Goal: Submit feedback/report problem: Submit feedback/report problem

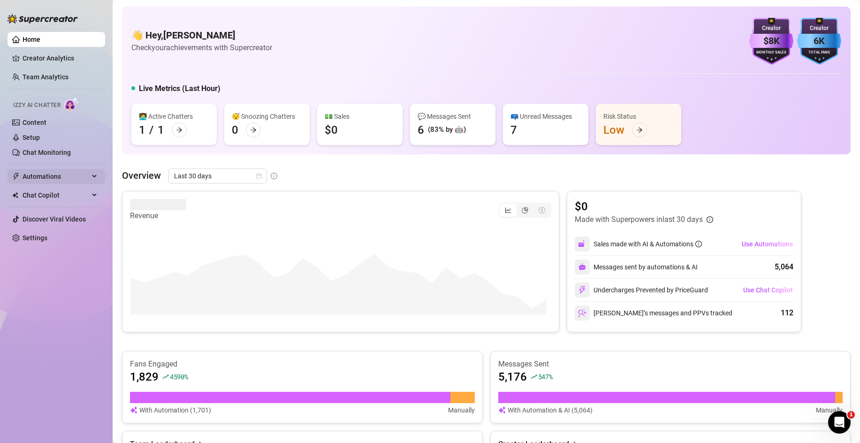
click at [64, 174] on span "Automations" at bounding box center [56, 176] width 67 height 15
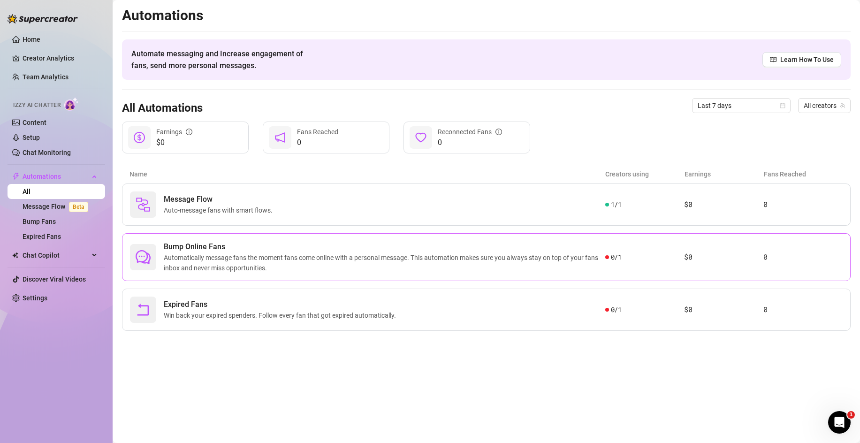
click at [285, 257] on span "Automatically message fans the moment fans come online with a personal message.…" at bounding box center [384, 262] width 441 height 21
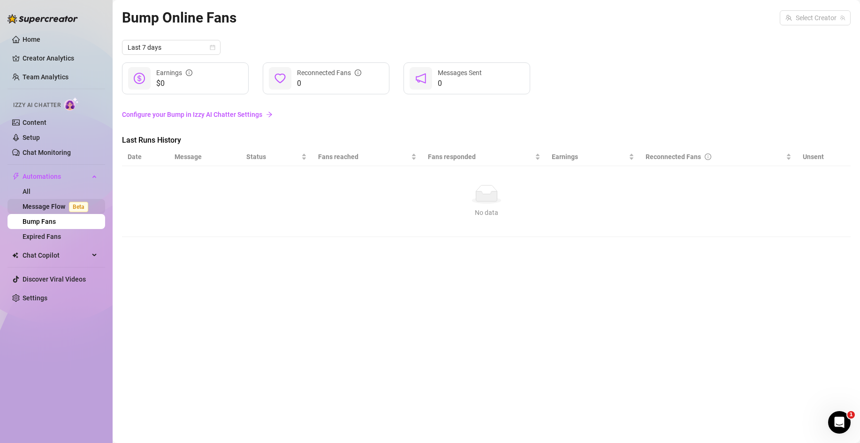
click at [37, 210] on link "Message Flow Beta" at bounding box center [57, 207] width 69 height 8
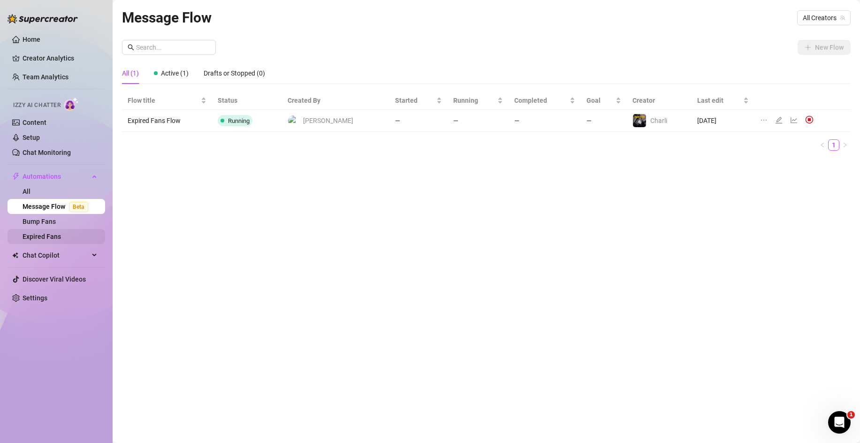
click at [51, 239] on link "Expired Fans" at bounding box center [42, 237] width 38 height 8
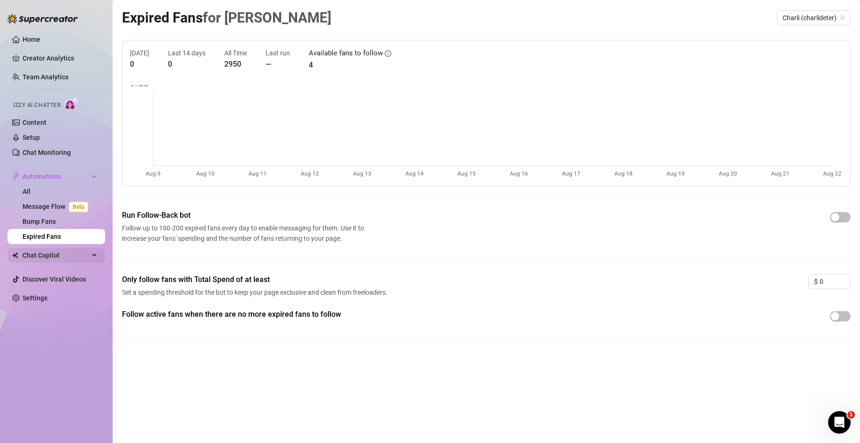
click at [53, 258] on span "Chat Copilot" at bounding box center [56, 255] width 67 height 15
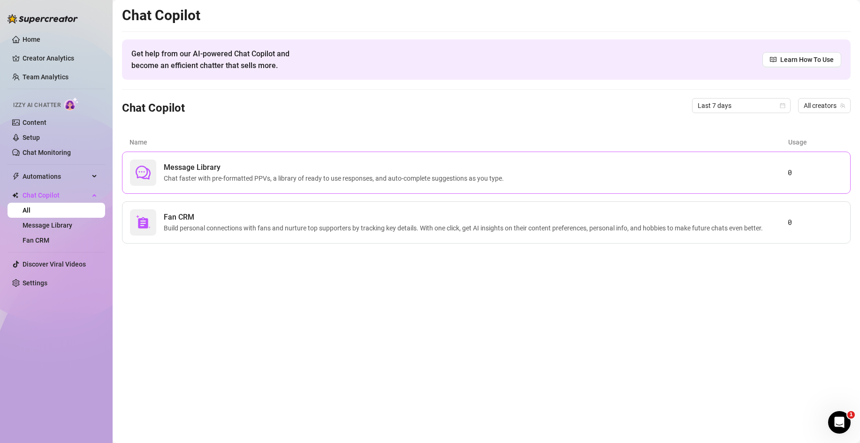
click at [236, 163] on span "Message Library" at bounding box center [336, 167] width 344 height 11
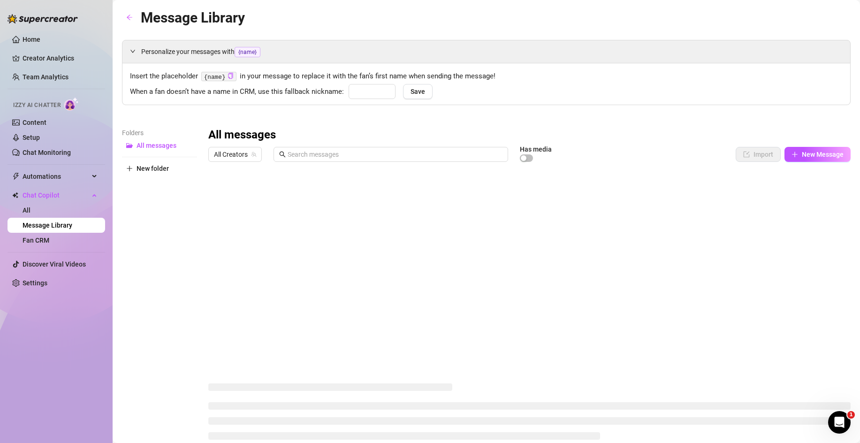
type input "babe"
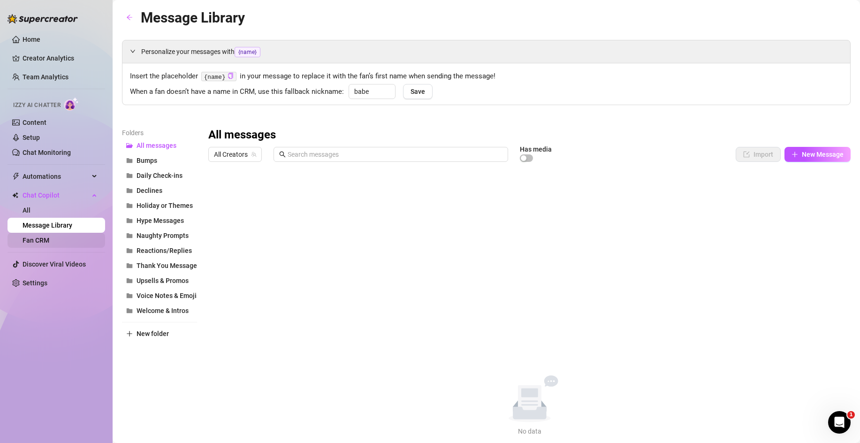
click at [30, 240] on link "Fan CRM" at bounding box center [36, 240] width 27 height 8
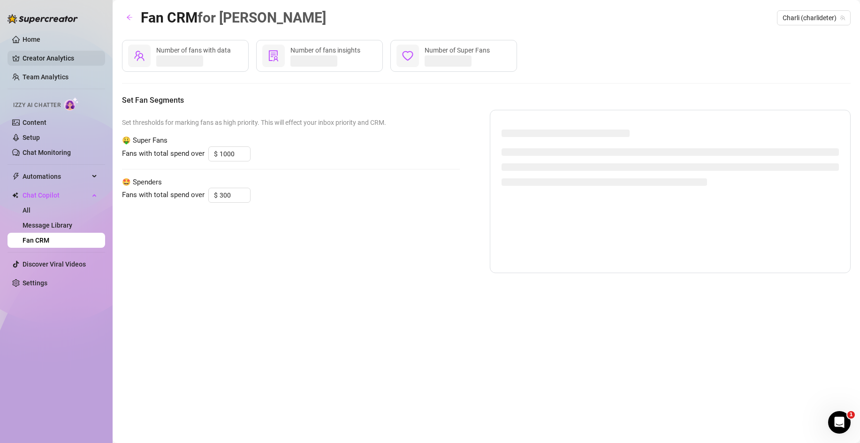
click at [45, 54] on link "Creator Analytics" at bounding box center [60, 58] width 75 height 15
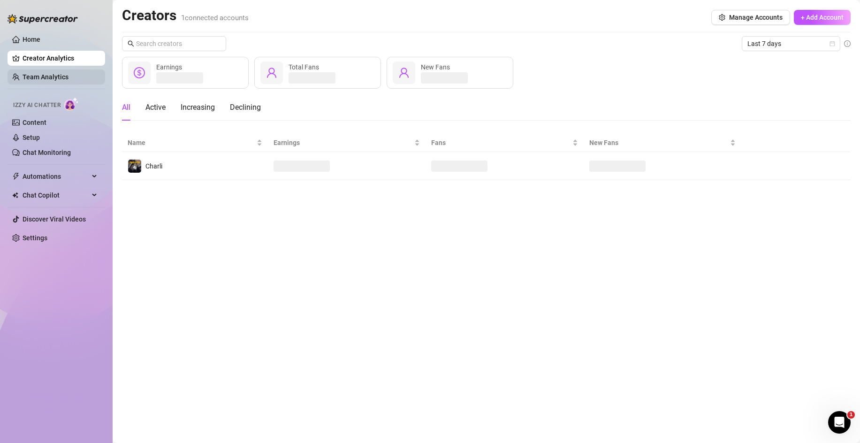
click at [48, 81] on link "Team Analytics" at bounding box center [46, 77] width 46 height 8
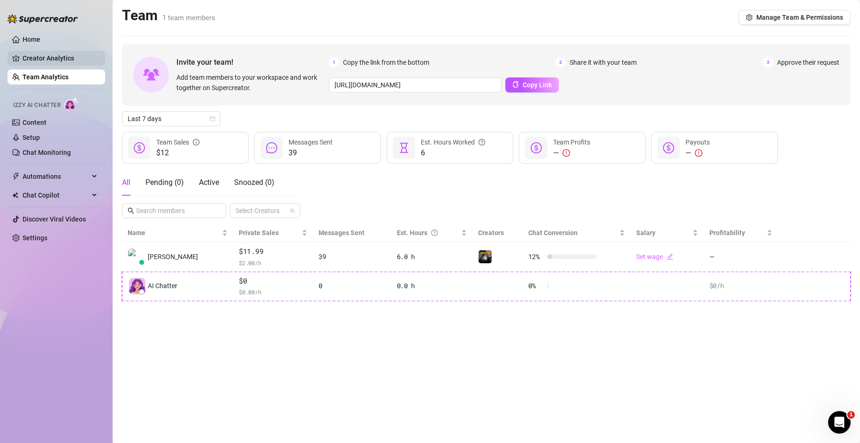
click at [52, 57] on link "Creator Analytics" at bounding box center [60, 58] width 75 height 15
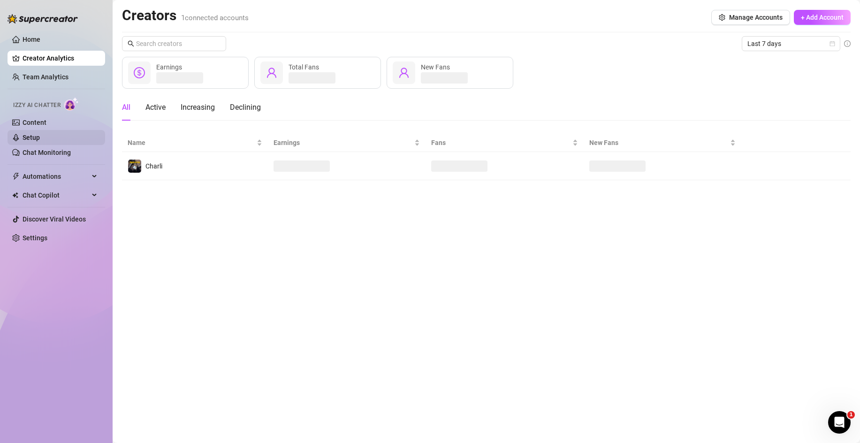
click at [40, 136] on link "Setup" at bounding box center [31, 138] width 17 height 8
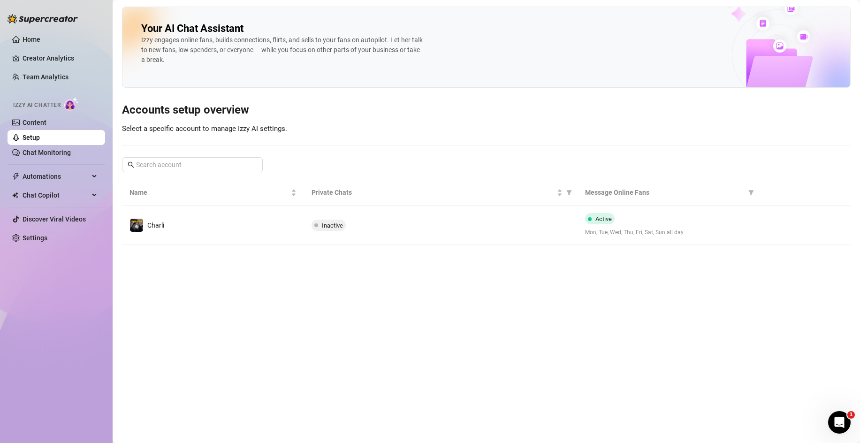
click at [62, 110] on div "Izzy AI Chatter" at bounding box center [55, 104] width 84 height 14
click at [46, 119] on link "Content" at bounding box center [35, 123] width 24 height 8
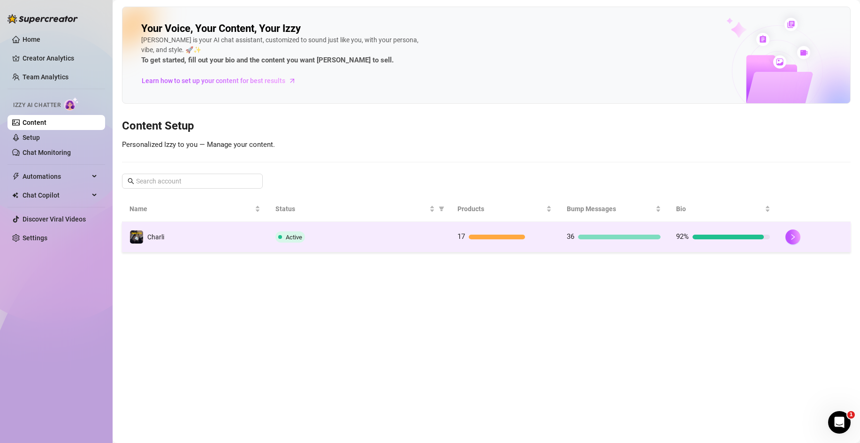
click at [400, 231] on div "Active" at bounding box center [358, 236] width 167 height 11
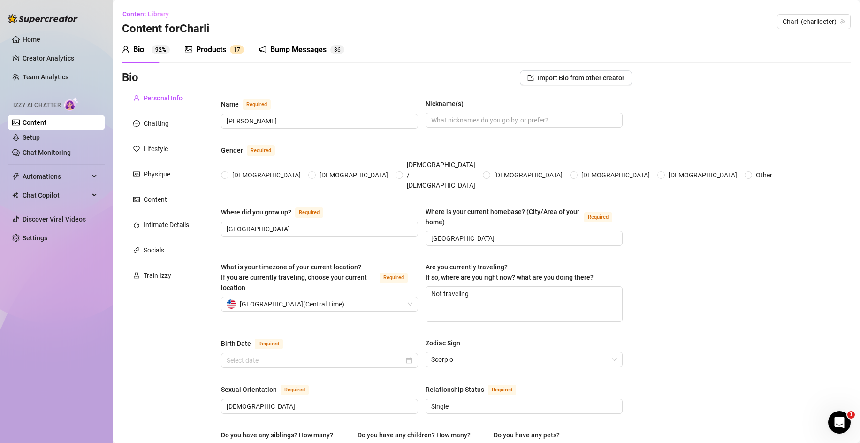
radio input "true"
click at [192, 51] on icon "picture" at bounding box center [189, 49] width 8 height 6
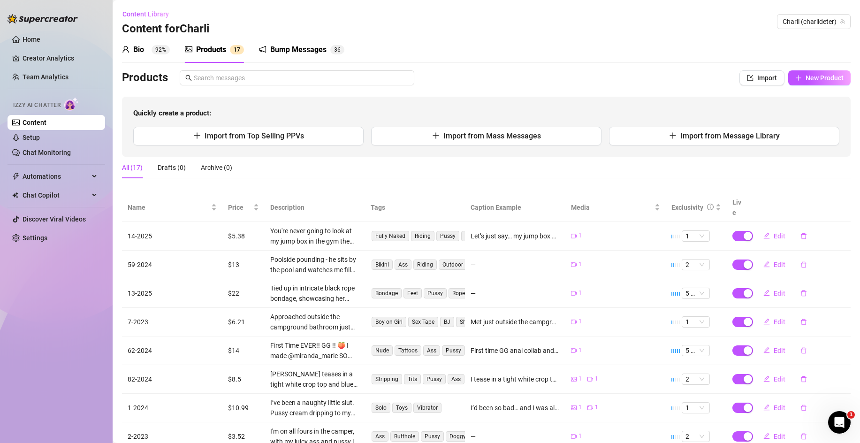
click at [288, 47] on div "Bump Messages" at bounding box center [298, 49] width 56 height 11
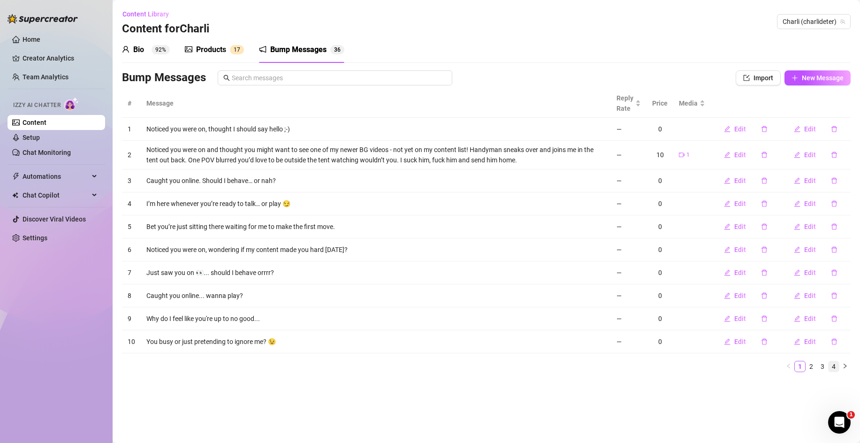
click at [835, 368] on link "4" at bounding box center [833, 366] width 10 height 10
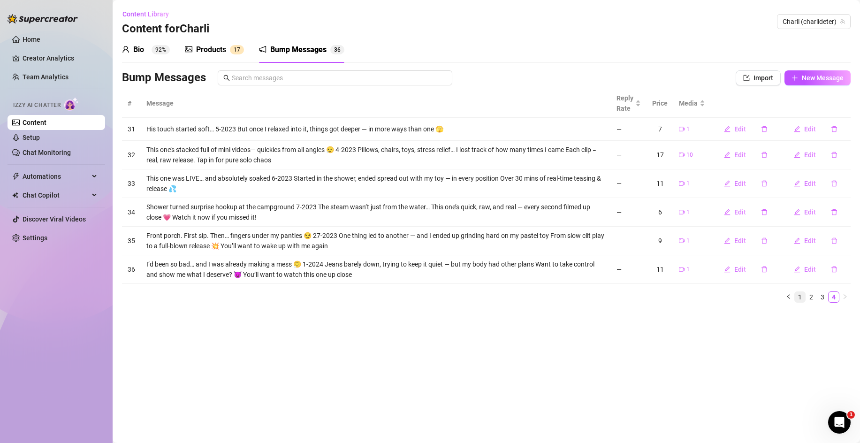
click at [798, 298] on link "1" at bounding box center [800, 297] width 10 height 10
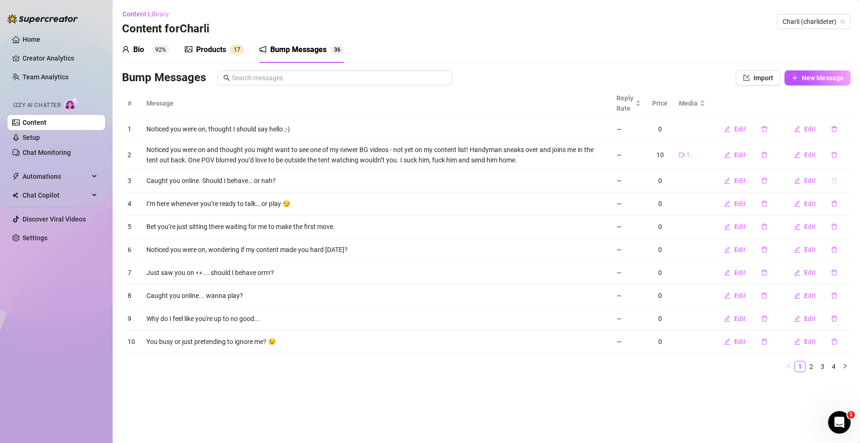
click at [834, 181] on icon "delete" at bounding box center [834, 180] width 7 height 7
click at [842, 152] on span "Yes" at bounding box center [843, 156] width 11 height 8
click at [838, 179] on button "button" at bounding box center [834, 180] width 22 height 15
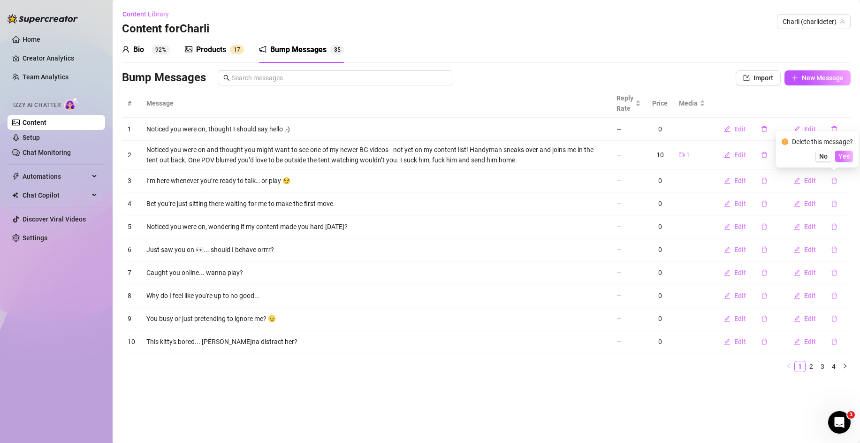
click at [842, 155] on span "Yes" at bounding box center [843, 156] width 11 height 8
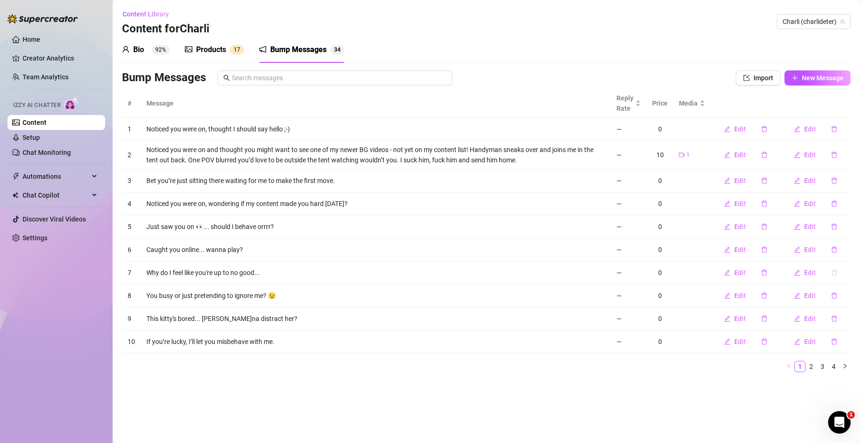
click at [834, 275] on icon "delete" at bounding box center [834, 272] width 7 height 7
click at [834, 252] on div "No Yes" at bounding box center [816, 248] width 71 height 11
click at [837, 250] on button "Yes" at bounding box center [844, 248] width 18 height 11
click at [835, 297] on icon "delete" at bounding box center [834, 296] width 6 height 6
click at [843, 266] on button "Yes" at bounding box center [844, 270] width 18 height 11
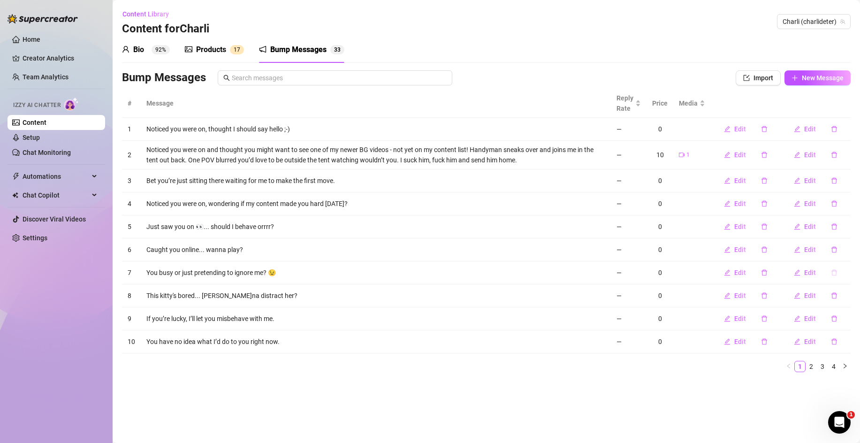
click at [842, 273] on button "button" at bounding box center [834, 272] width 22 height 15
click at [372, 402] on main "Content Library Content for [PERSON_NAME] [PERSON_NAME] (charlideter) Bio 92% P…" at bounding box center [486, 221] width 747 height 443
click at [832, 298] on icon "delete" at bounding box center [834, 296] width 6 height 6
click at [843, 272] on span "Yes" at bounding box center [843, 271] width 11 height 8
click at [810, 368] on link "2" at bounding box center [811, 366] width 10 height 10
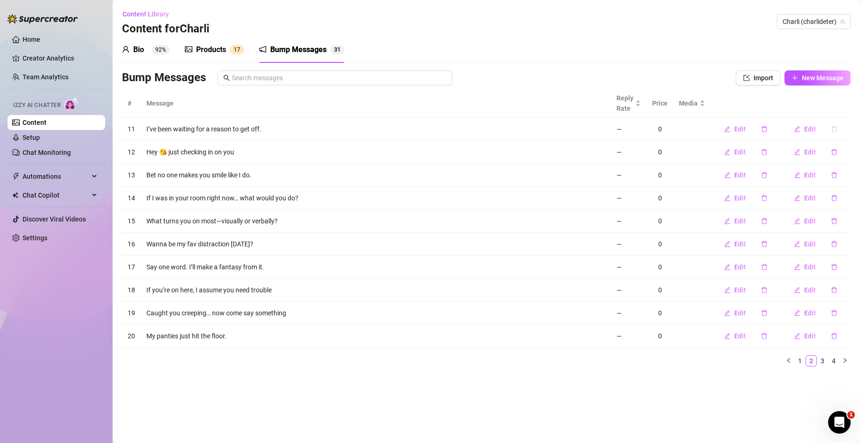
click at [834, 130] on icon "delete" at bounding box center [834, 129] width 7 height 7
click at [848, 101] on button "Yes" at bounding box center [844, 104] width 18 height 11
click at [199, 51] on div "Products" at bounding box center [211, 49] width 30 height 11
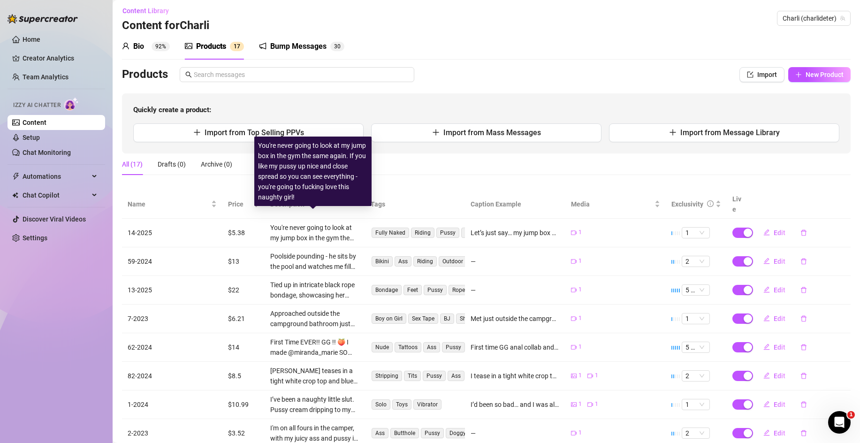
scroll to position [4, 0]
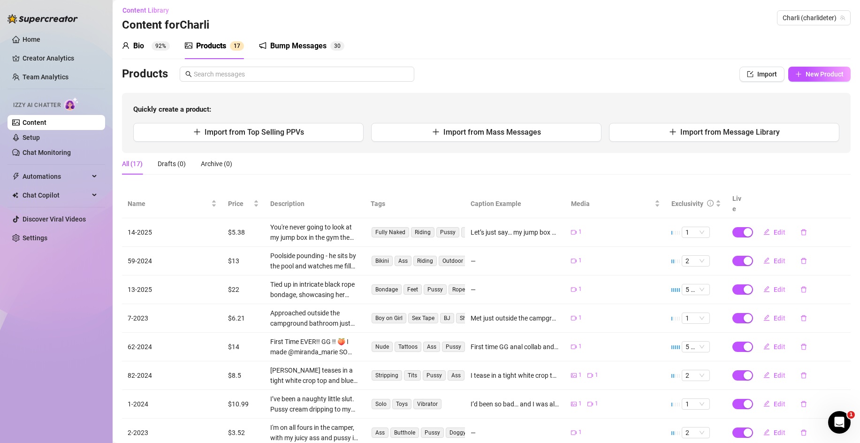
click at [145, 45] on div "Bio 92%" at bounding box center [146, 45] width 48 height 11
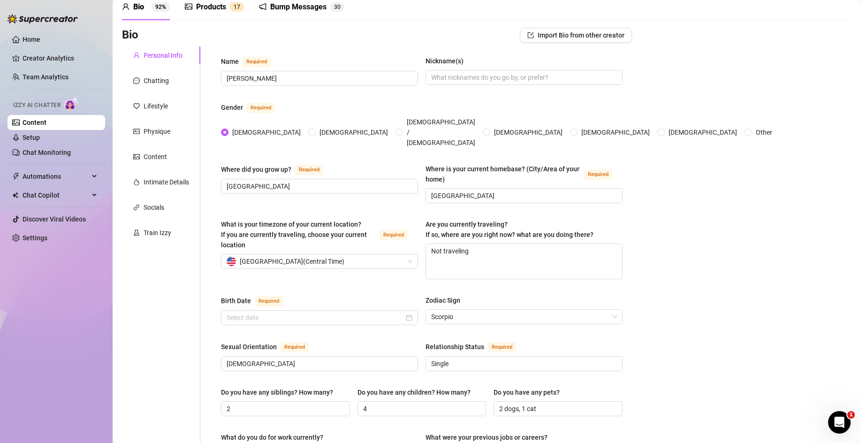
scroll to position [0, 0]
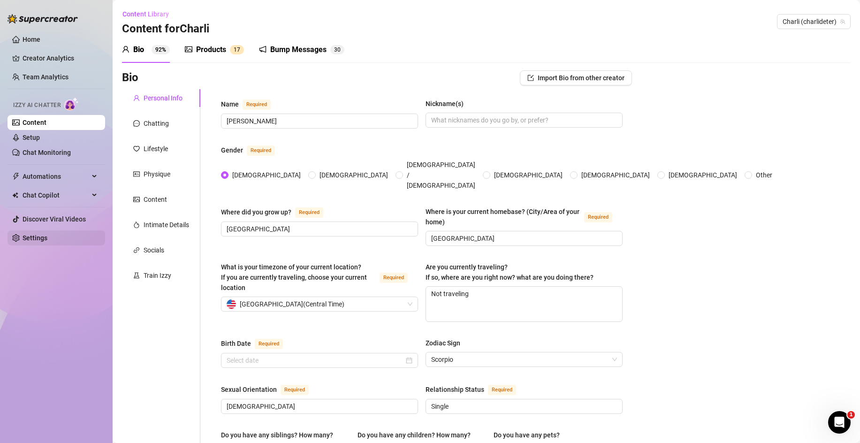
click at [47, 242] on link "Settings" at bounding box center [35, 238] width 25 height 8
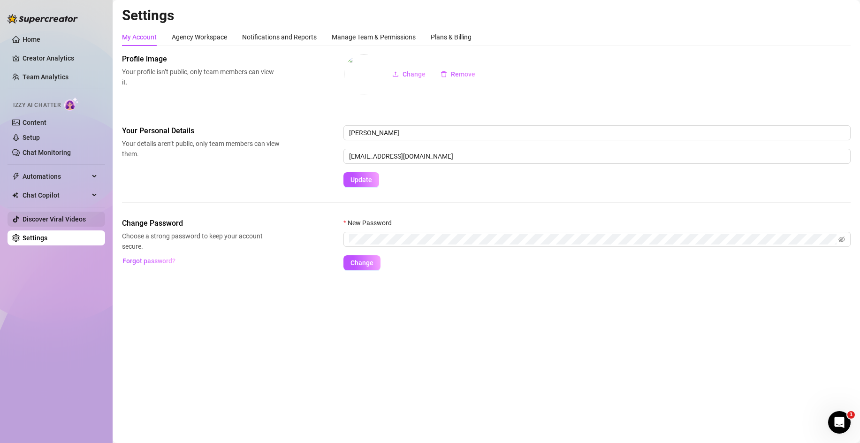
click at [80, 219] on link "Discover Viral Videos" at bounding box center [54, 219] width 63 height 8
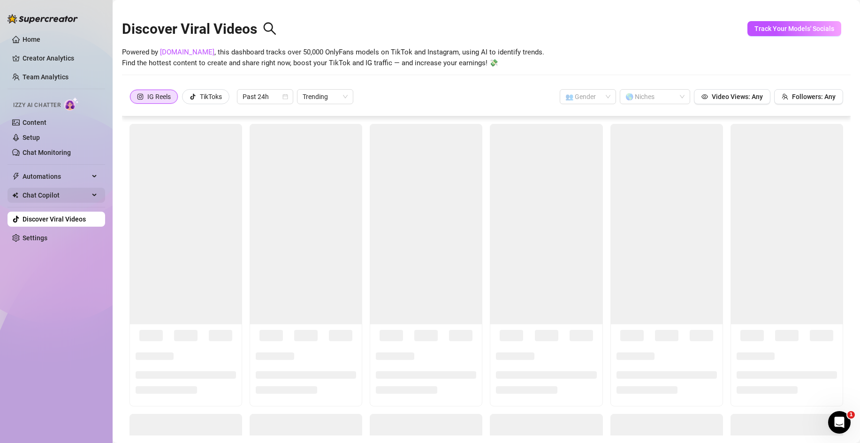
click at [57, 191] on span "Chat Copilot" at bounding box center [56, 195] width 67 height 15
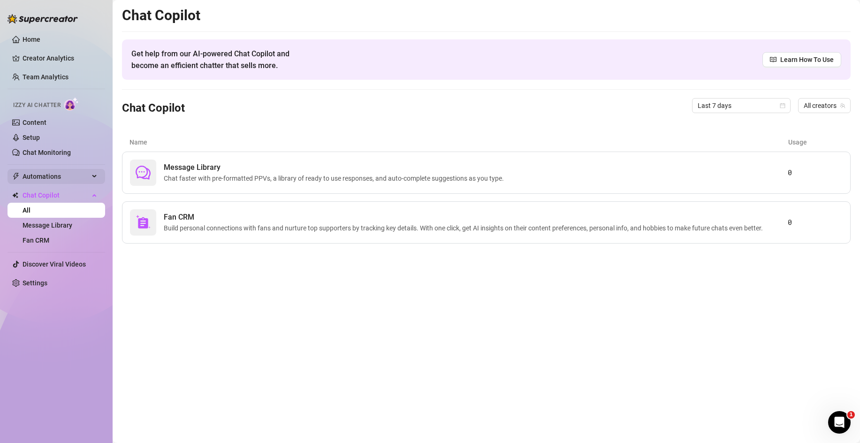
click at [64, 183] on span "Automations" at bounding box center [56, 176] width 67 height 15
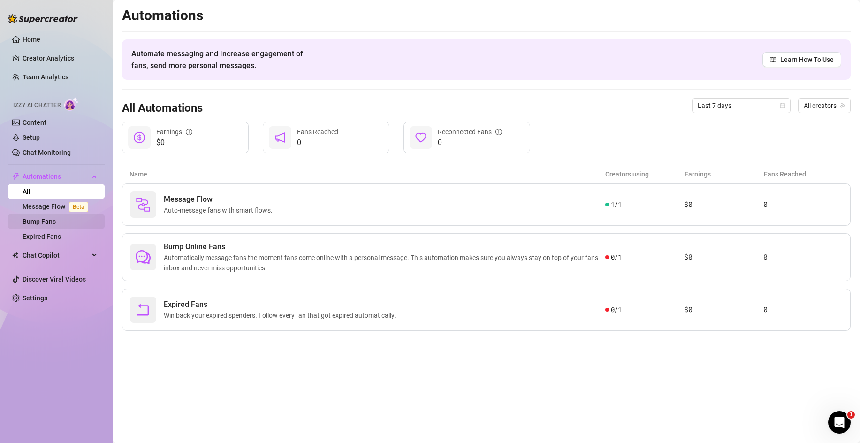
click at [56, 223] on link "Bump Fans" at bounding box center [39, 222] width 33 height 8
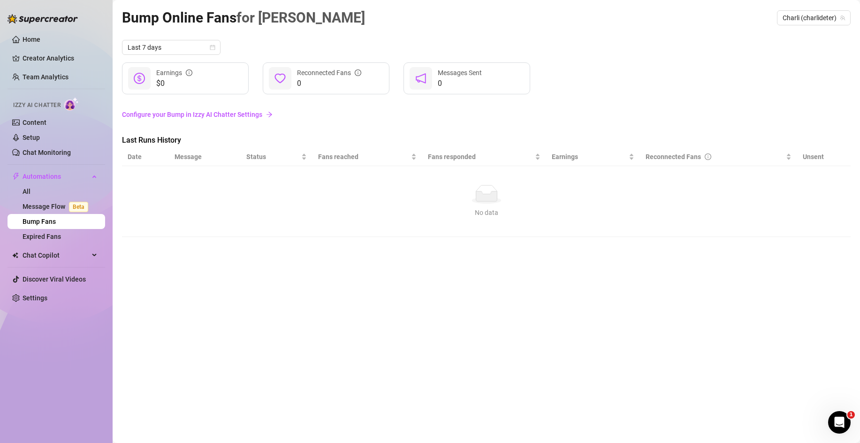
click at [245, 113] on link "Configure your Bump in Izzy AI Chatter Settings" at bounding box center [486, 114] width 728 height 10
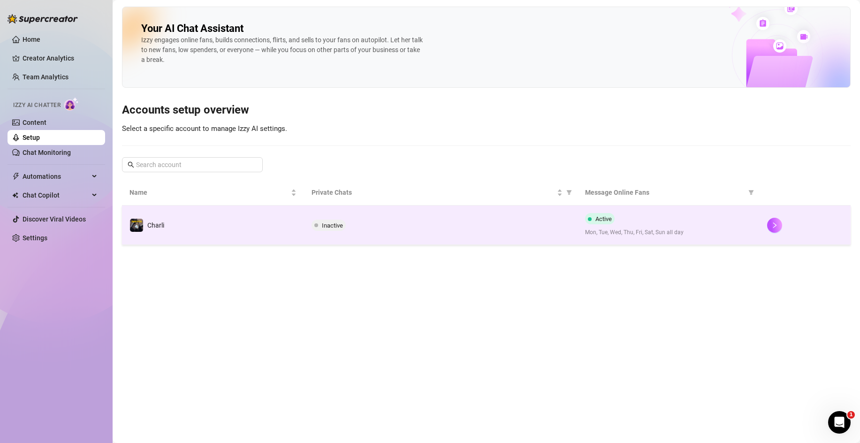
click at [375, 224] on div "Inactive" at bounding box center [440, 225] width 258 height 11
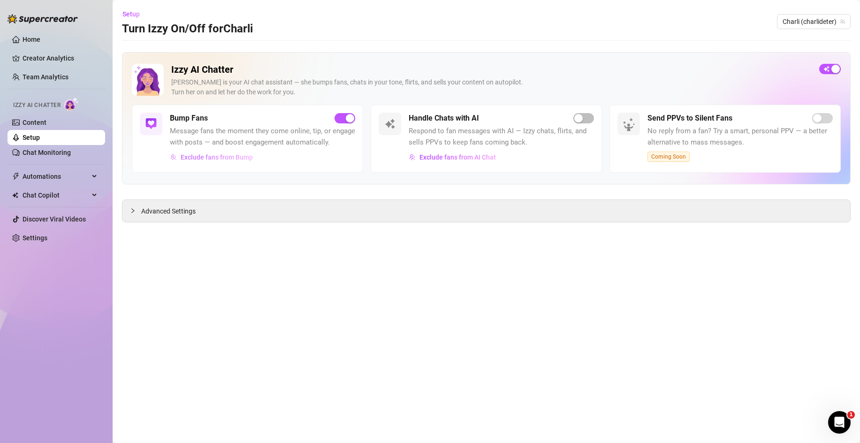
click at [224, 162] on button "Exclude fans from Bump" at bounding box center [211, 157] width 83 height 15
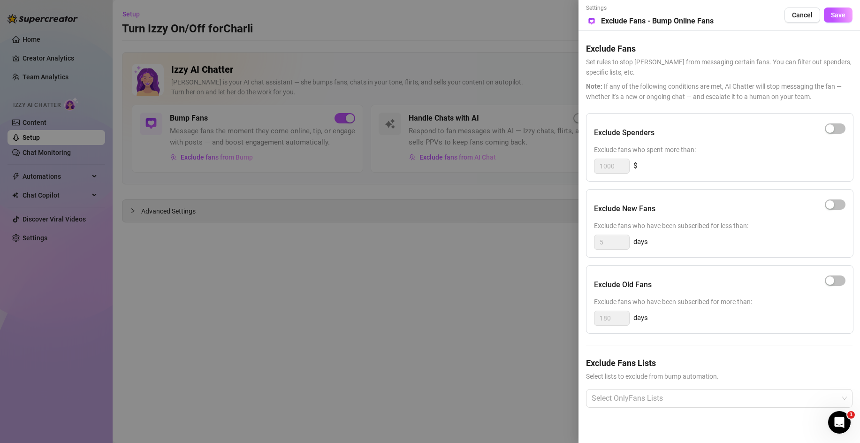
click at [824, 138] on div "Exclude Spenders" at bounding box center [719, 132] width 251 height 23
click at [834, 133] on span "button" at bounding box center [835, 128] width 21 height 10
click at [830, 119] on div "Exclude Spenders Exclude fans who spent more than: 1000 $" at bounding box center [719, 147] width 267 height 68
click at [831, 126] on span "button" at bounding box center [835, 128] width 21 height 10
click at [837, 281] on span "button" at bounding box center [835, 280] width 21 height 10
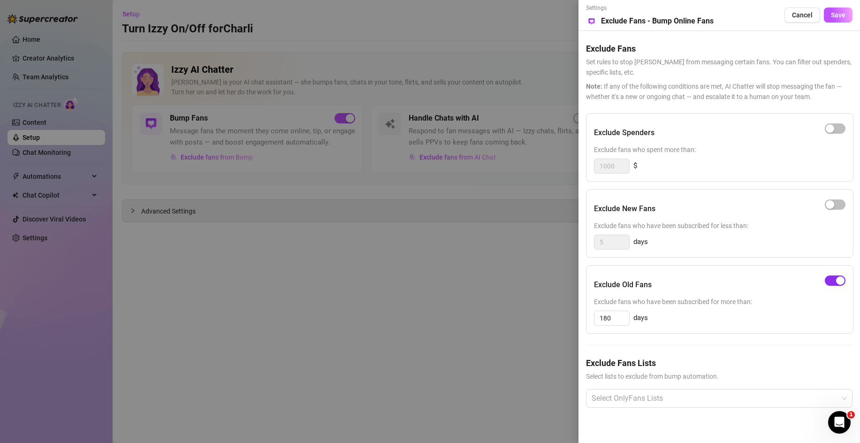
click at [836, 283] on div "button" at bounding box center [840, 280] width 8 height 8
click at [674, 396] on div at bounding box center [714, 398] width 253 height 17
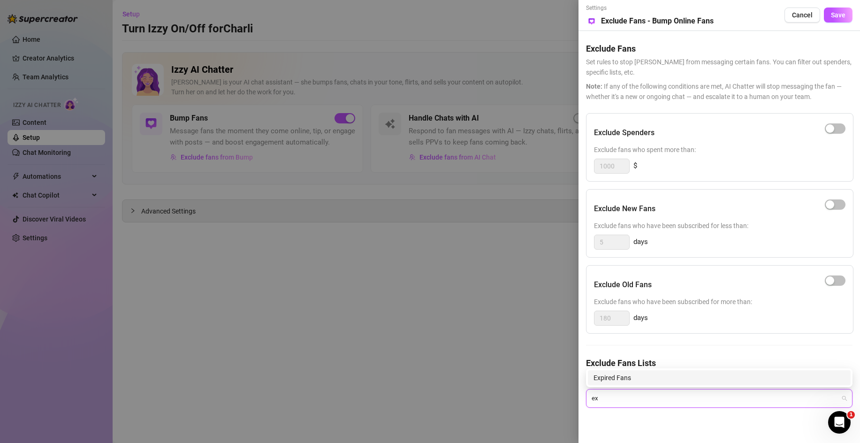
type input "e"
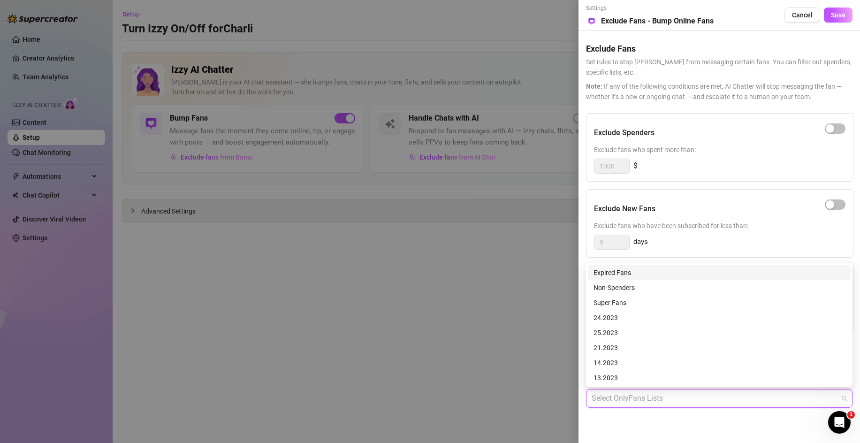
click at [680, 423] on div "Settings Preview Exclude Fans - Bump Online Fans Cancel Save Exclude Fans Set r…" at bounding box center [718, 221] width 281 height 443
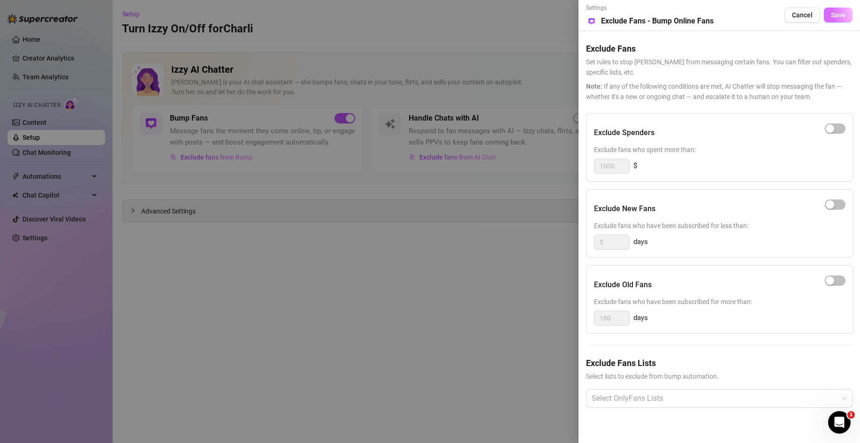
click at [825, 19] on button "Save" at bounding box center [838, 15] width 29 height 15
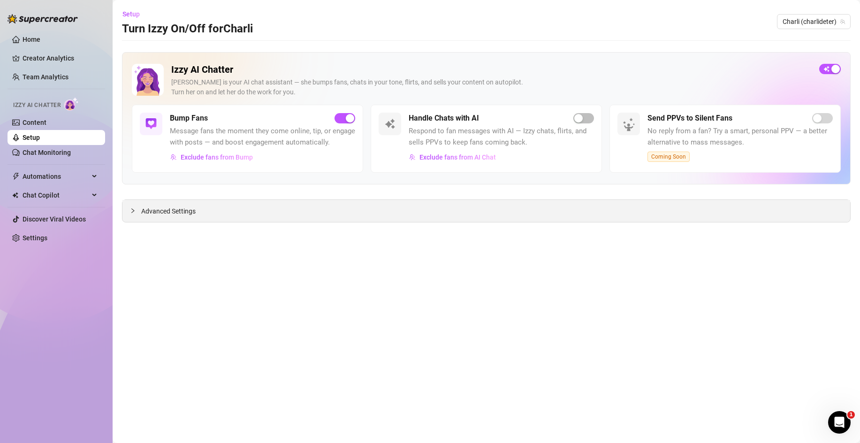
click at [213, 215] on div "Advanced Settings" at bounding box center [486, 211] width 728 height 22
click at [125, 212] on div "Advanced Settings" at bounding box center [486, 211] width 728 height 22
click at [132, 209] on icon "collapsed" at bounding box center [132, 210] width 3 height 5
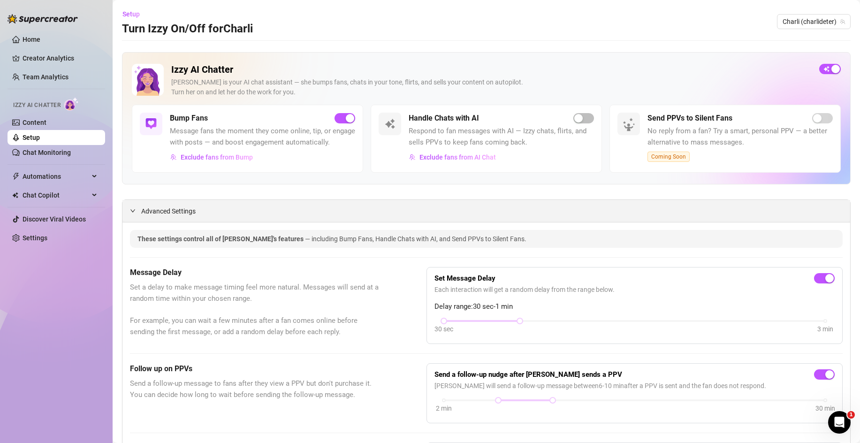
click at [135, 212] on div "Advanced Settings" at bounding box center [486, 211] width 728 height 22
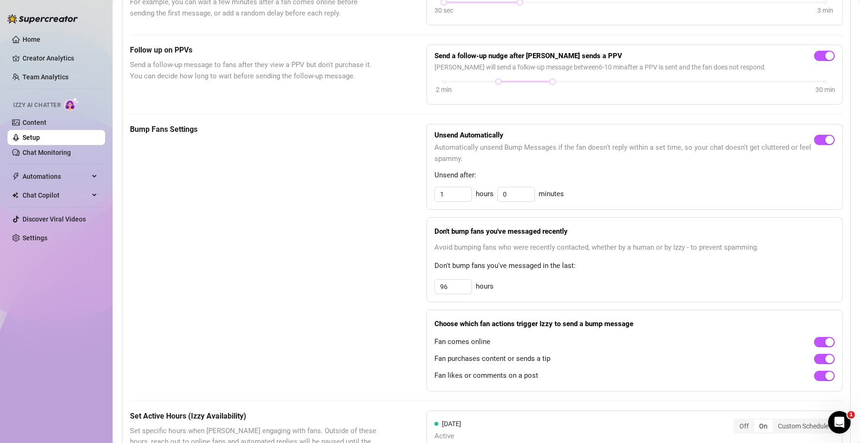
scroll to position [335, 0]
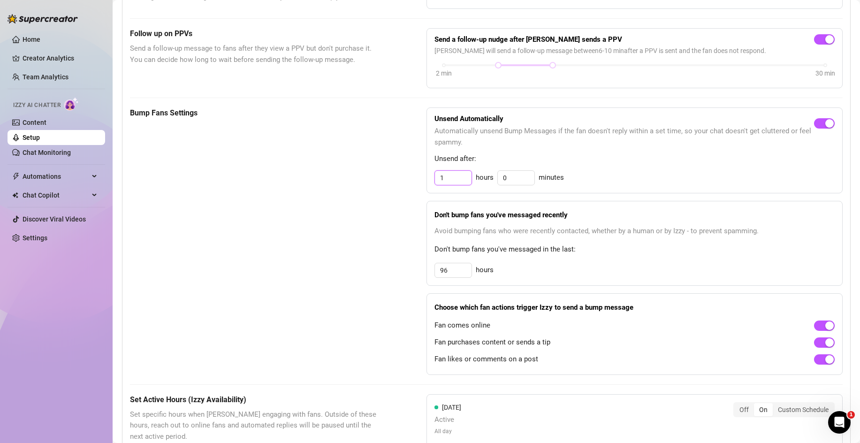
click at [449, 185] on input "1" at bounding box center [453, 178] width 37 height 14
drag, startPoint x: 453, startPoint y: 189, endPoint x: 414, endPoint y: 190, distance: 39.0
click at [414, 190] on div "Bump Fans Settings Unsend Automatically Automatically unsend Bump Messages if t…" at bounding box center [486, 240] width 713 height 267
type input "3"
click at [453, 185] on input "96" at bounding box center [453, 178] width 37 height 14
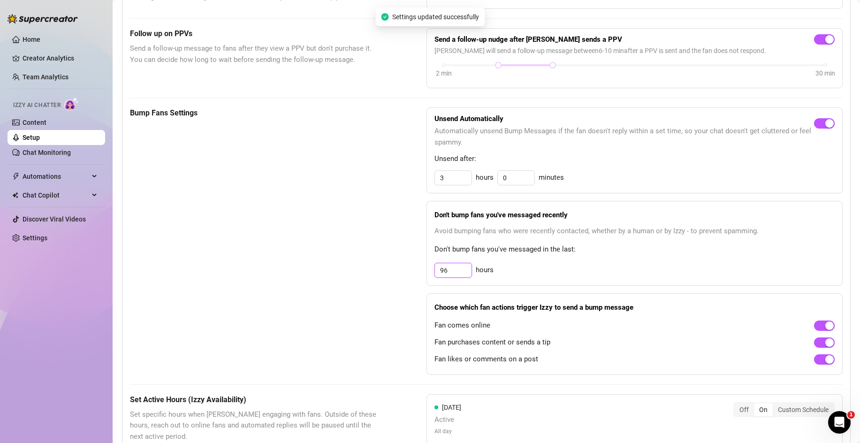
drag, startPoint x: 453, startPoint y: 283, endPoint x: 408, endPoint y: 286, distance: 45.6
click at [408, 286] on div "Bump Fans Settings Unsend Automatically Automatically unsend Bump Messages if t…" at bounding box center [486, 240] width 713 height 267
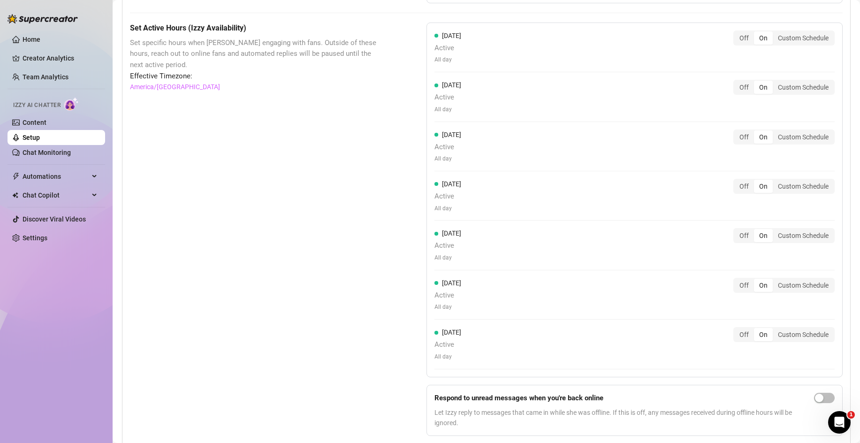
scroll to position [754, 0]
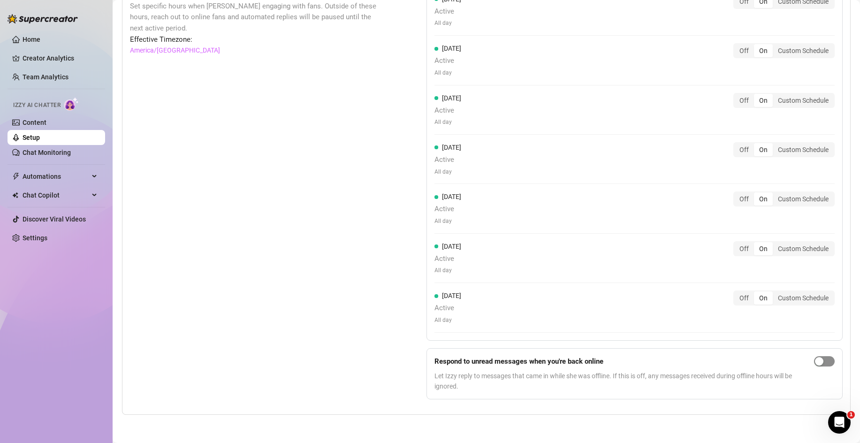
type input "48"
click at [823, 364] on span "button" at bounding box center [824, 361] width 21 height 10
click at [334, 221] on div "Set Active Hours (Izzy Availability) Set specific hours when Izzy engaging with…" at bounding box center [255, 196] width 250 height 421
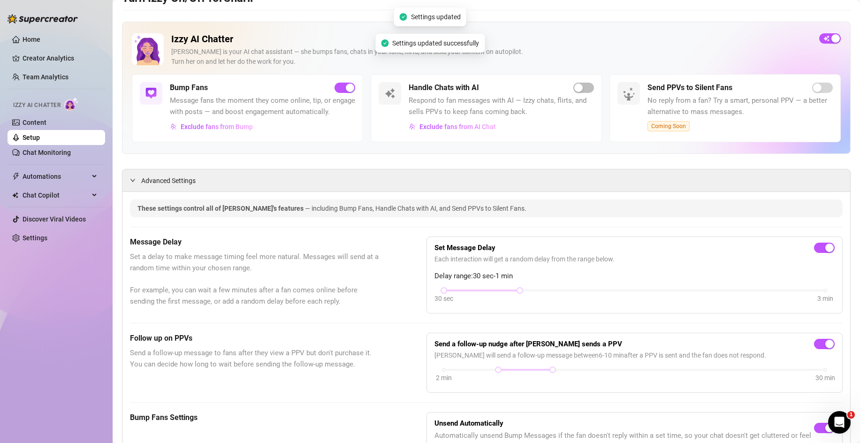
scroll to position [0, 0]
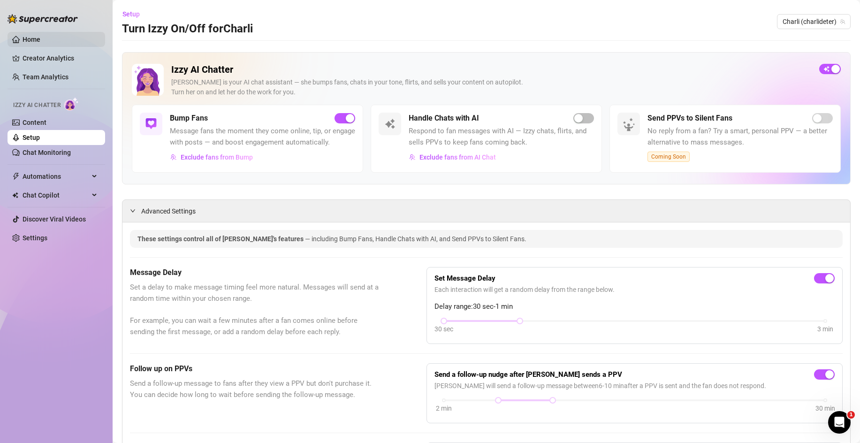
click at [32, 42] on link "Home" at bounding box center [32, 40] width 18 height 8
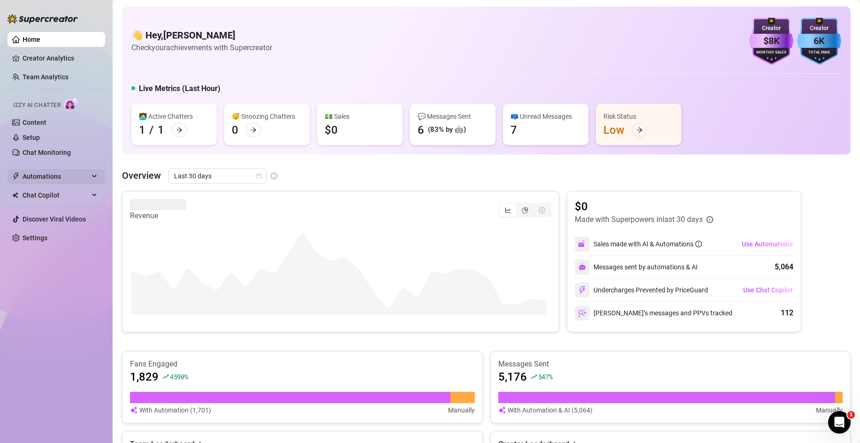
click at [36, 177] on span "Automations" at bounding box center [56, 176] width 67 height 15
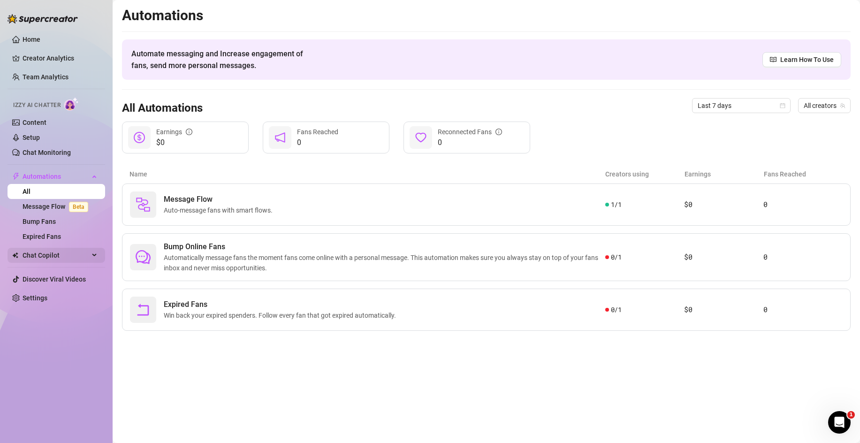
click at [32, 252] on span "Chat Copilot" at bounding box center [56, 255] width 67 height 15
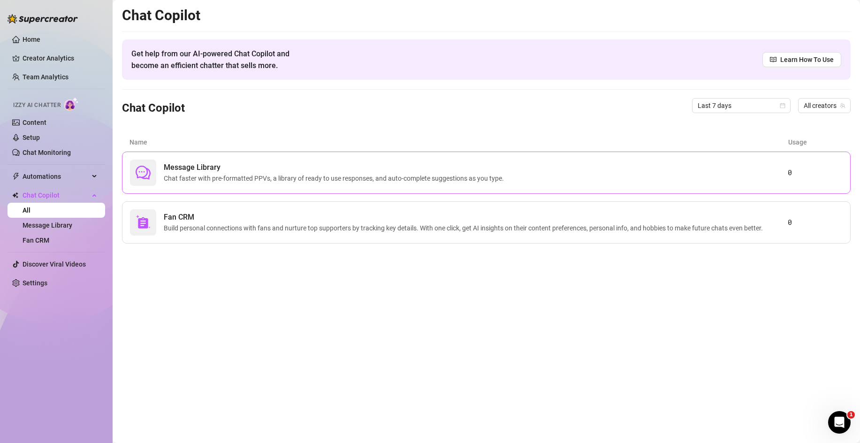
click at [239, 174] on span "Chat faster with pre-formatted PPVs, a library of ready to use responses, and a…" at bounding box center [336, 178] width 344 height 10
click at [236, 218] on span "Fan CRM" at bounding box center [465, 217] width 603 height 11
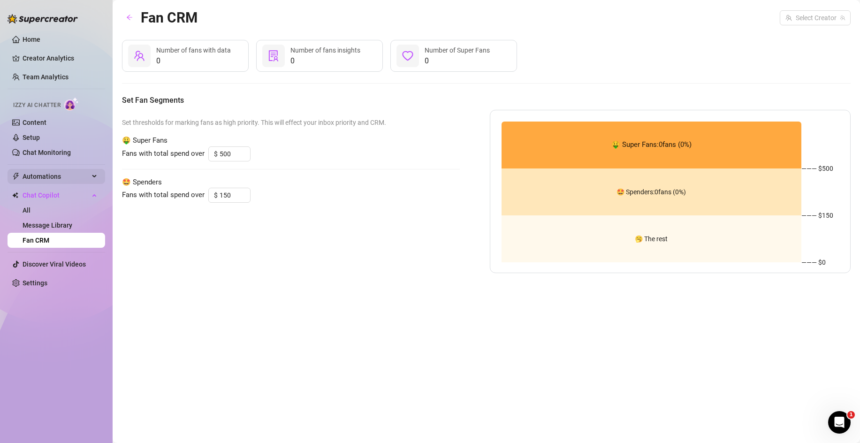
click at [39, 181] on span "Automations" at bounding box center [56, 176] width 67 height 15
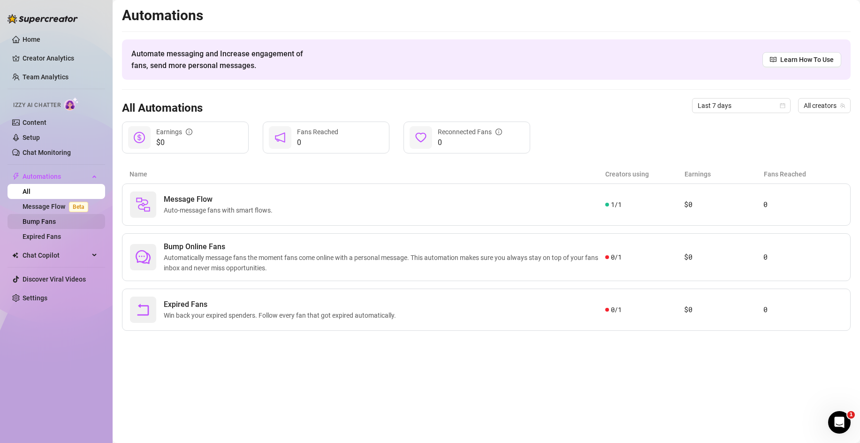
click at [44, 220] on link "Bump Fans" at bounding box center [39, 222] width 33 height 8
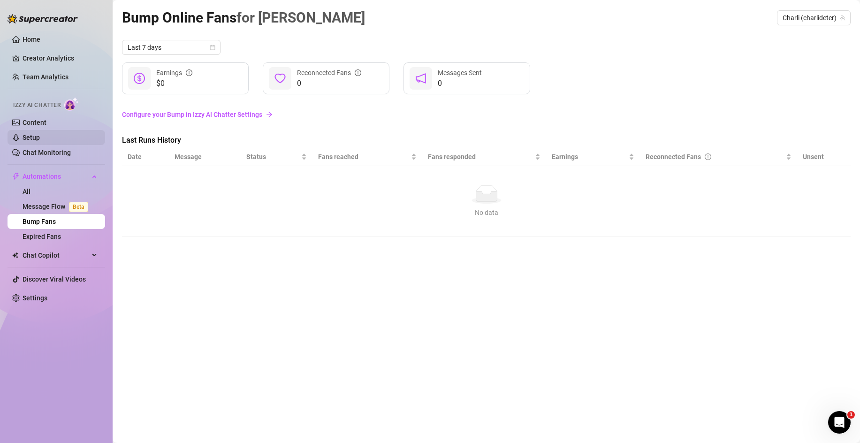
click at [40, 135] on link "Setup" at bounding box center [31, 138] width 17 height 8
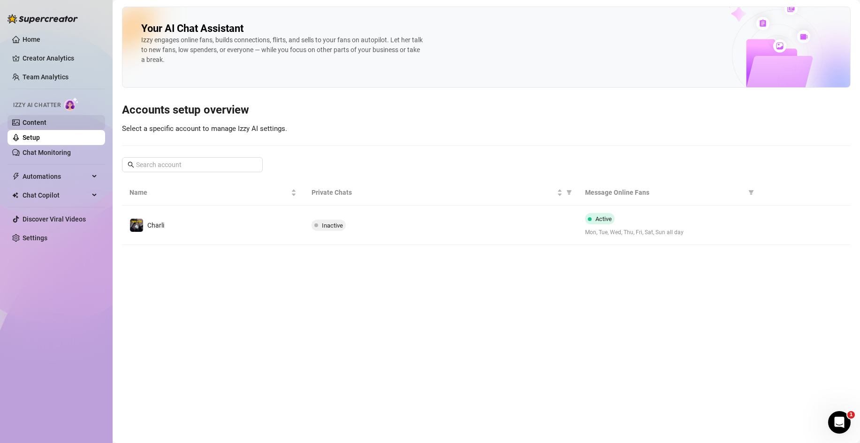
click at [46, 126] on link "Content" at bounding box center [35, 123] width 24 height 8
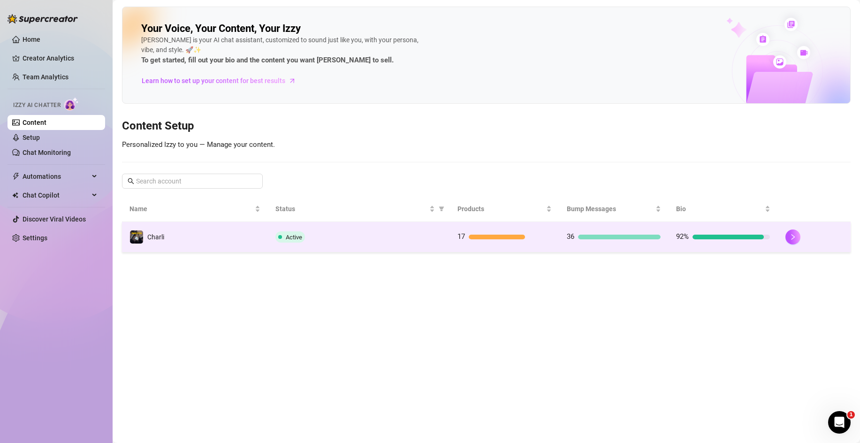
click at [388, 249] on td "Active" at bounding box center [359, 237] width 182 height 30
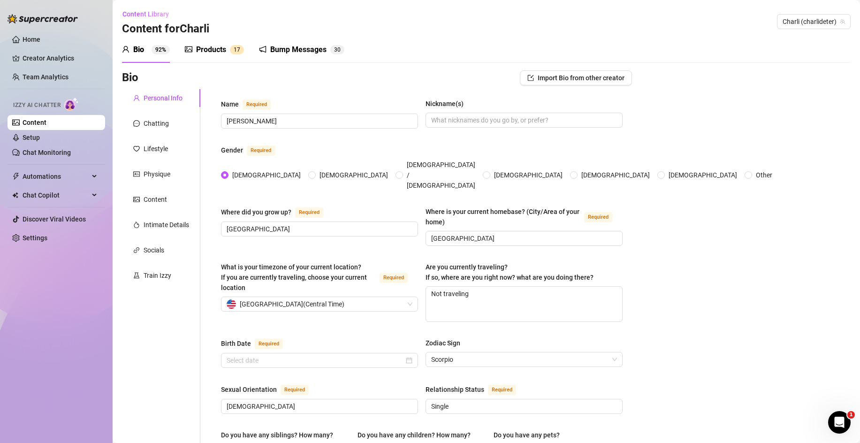
click at [212, 50] on div "Products" at bounding box center [211, 49] width 30 height 11
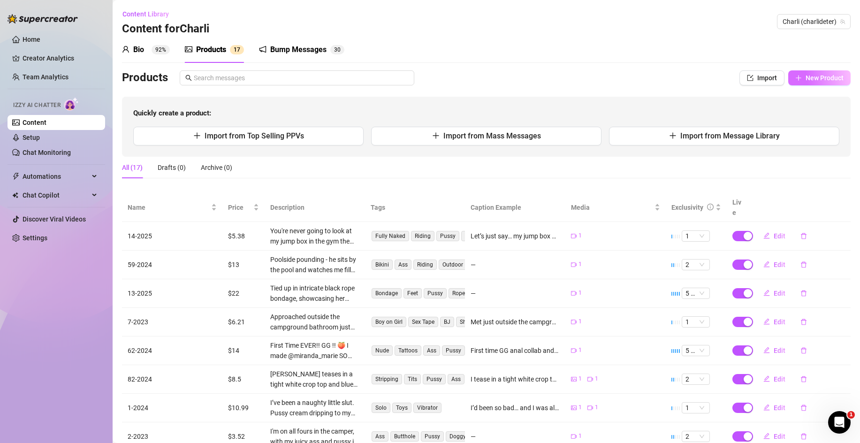
click at [808, 76] on span "New Product" at bounding box center [824, 78] width 38 height 8
type textarea "Type your message here..."
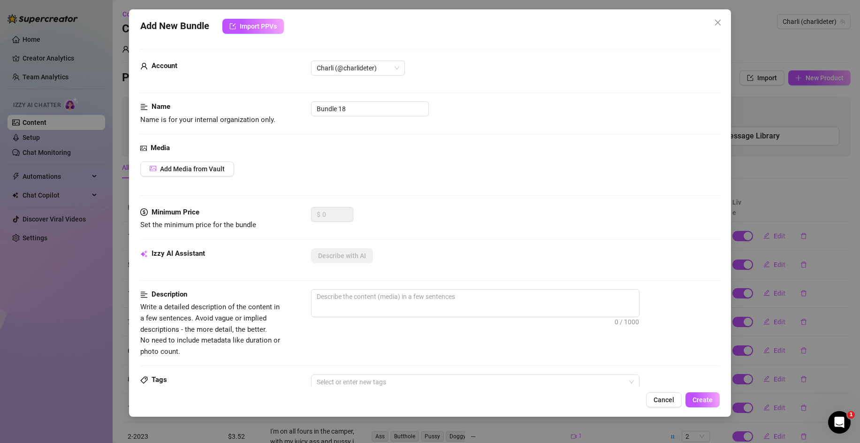
click at [709, 28] on div "Add New Bundle Import PPVs" at bounding box center [429, 26] width 579 height 15
click at [716, 22] on icon "close" at bounding box center [718, 23] width 8 height 8
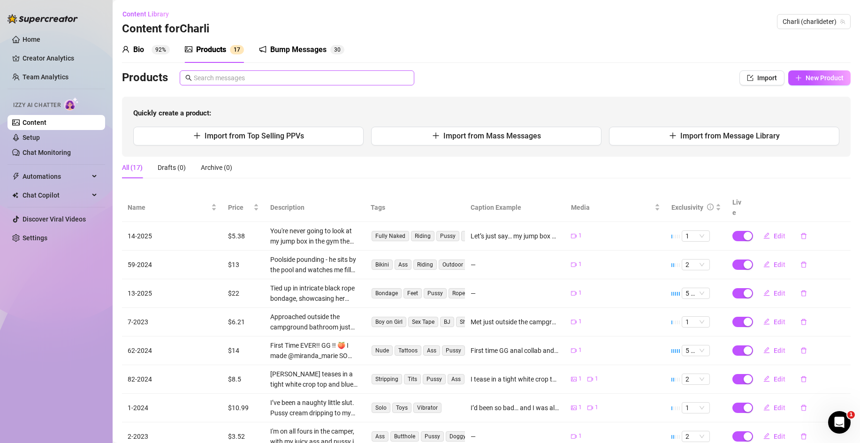
click at [323, 71] on span at bounding box center [297, 77] width 235 height 15
click at [316, 83] on input "text" at bounding box center [301, 78] width 215 height 10
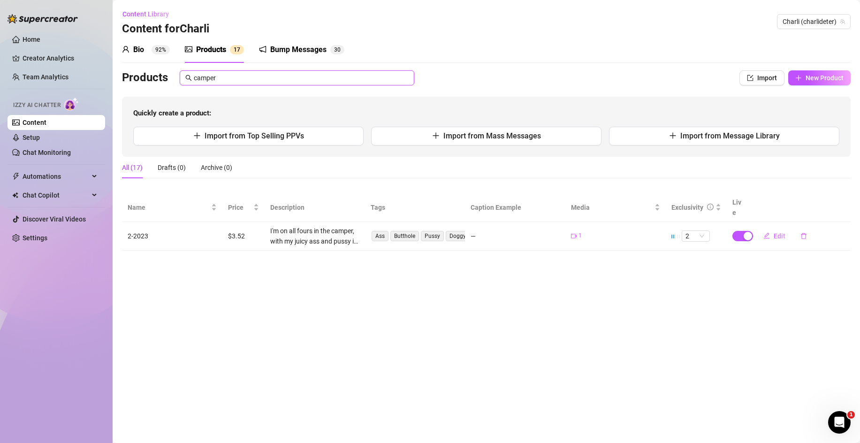
click at [231, 80] on input "camper" at bounding box center [301, 78] width 215 height 10
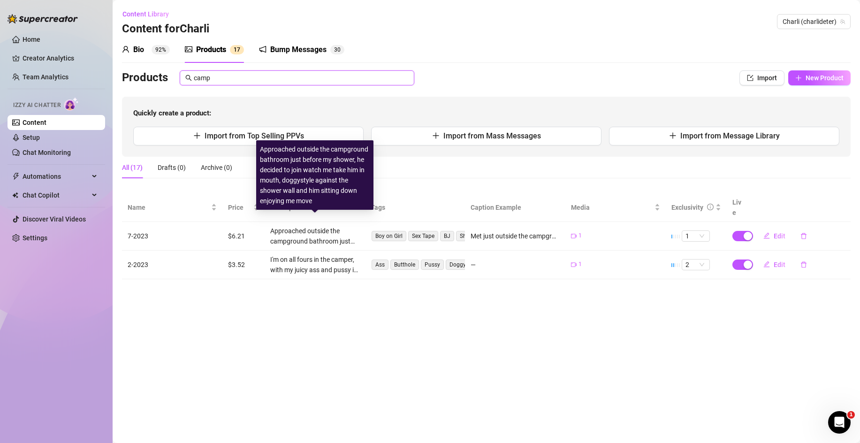
type input "camp"
click at [290, 226] on div "Approached outside the campground bathroom just before my shower, he decided to…" at bounding box center [314, 236] width 89 height 21
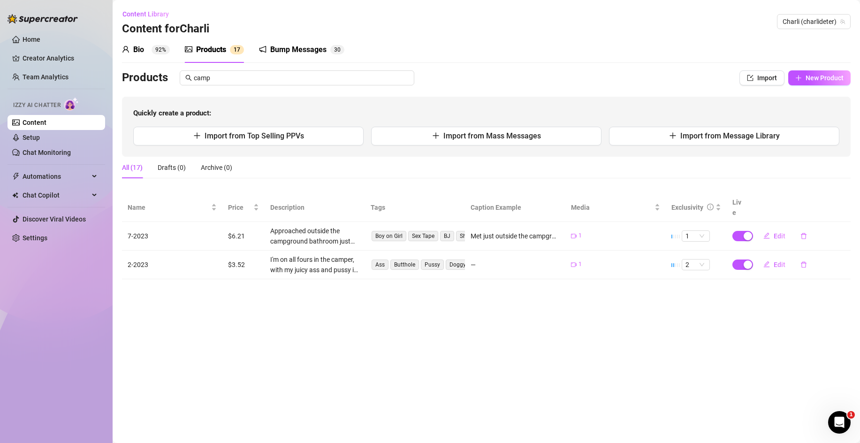
click at [136, 227] on td "7-2023" at bounding box center [172, 236] width 100 height 29
click at [779, 229] on button "Edit" at bounding box center [774, 235] width 37 height 15
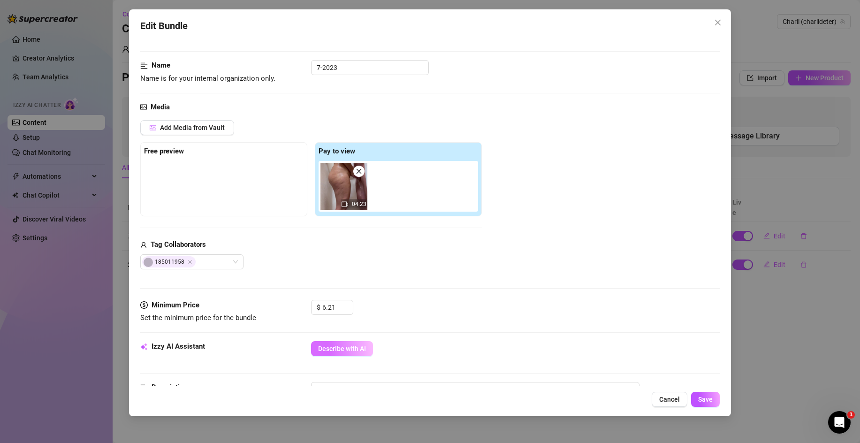
scroll to position [77, 0]
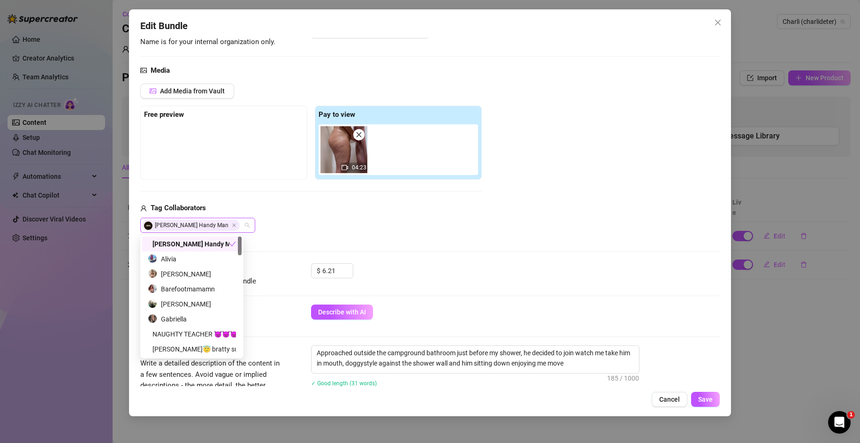
click at [222, 225] on div "[PERSON_NAME] Handy Man" at bounding box center [192, 225] width 101 height 13
click at [223, 247] on div "[PERSON_NAME] Handy Man" at bounding box center [189, 244] width 82 height 10
click at [170, 238] on div "[PERSON_NAME] Handy Man" at bounding box center [191, 243] width 99 height 15
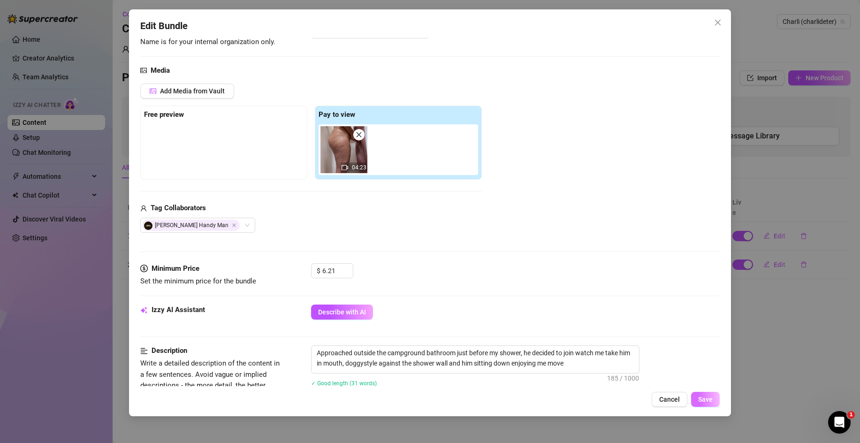
click at [714, 395] on button "Save" at bounding box center [705, 399] width 29 height 15
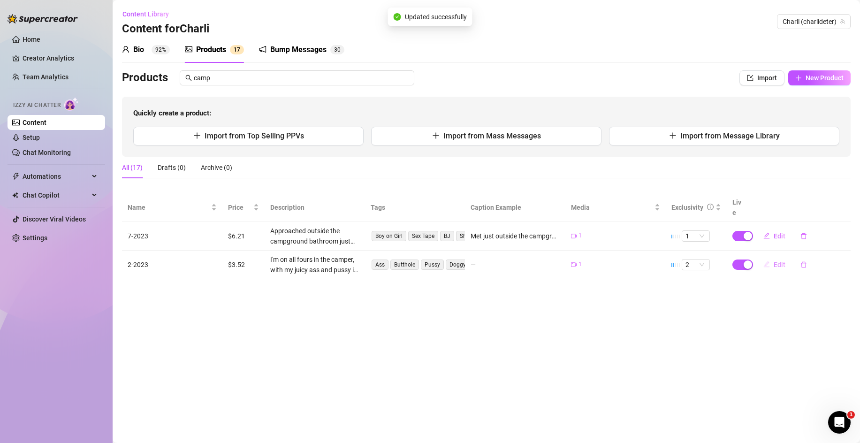
click at [775, 261] on span "Edit" at bounding box center [779, 265] width 12 height 8
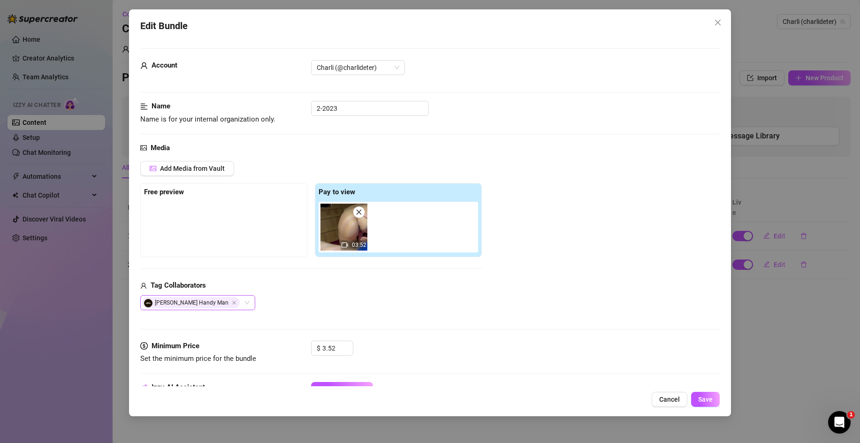
click at [232, 304] on icon "Close" at bounding box center [234, 302] width 5 height 5
click at [239, 304] on div "@ Tag creator" at bounding box center [191, 302] width 103 height 15
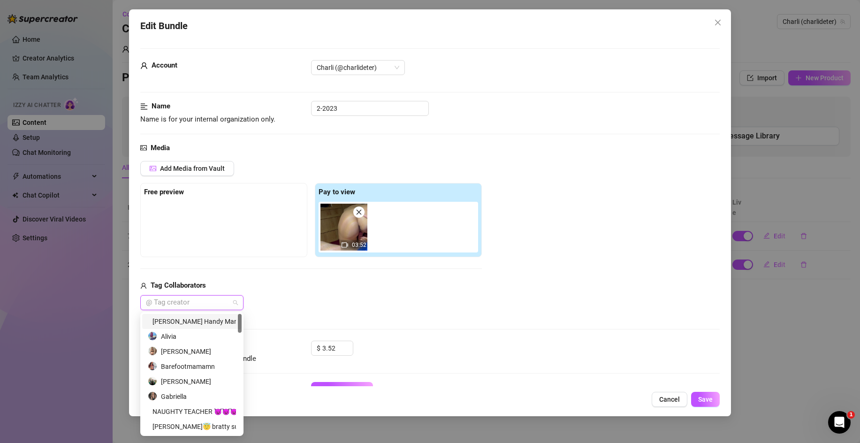
click at [219, 321] on div "[PERSON_NAME] Handy Man" at bounding box center [192, 321] width 88 height 10
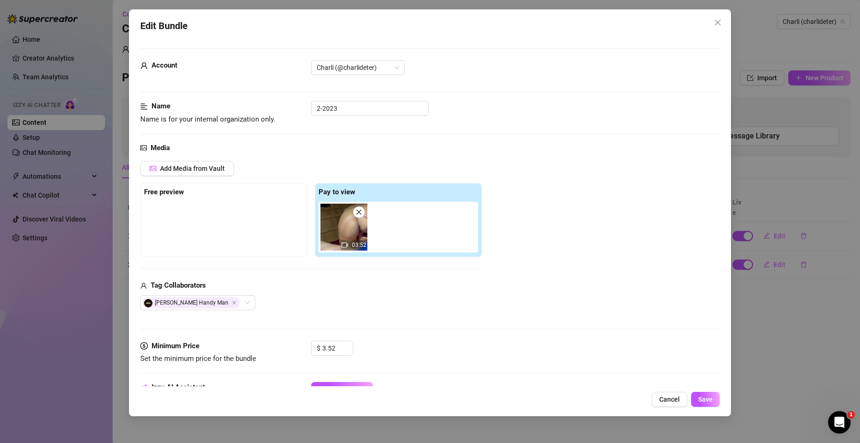
click at [467, 349] on div "$ 3.52" at bounding box center [515, 352] width 409 height 23
click at [714, 404] on button "Save" at bounding box center [705, 399] width 29 height 15
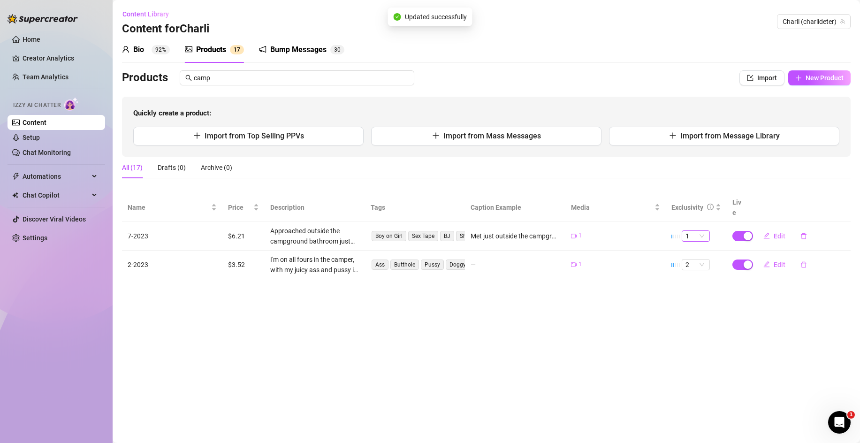
click at [699, 231] on span "1" at bounding box center [695, 236] width 21 height 10
click at [615, 304] on main "Content Library Content for [PERSON_NAME] [PERSON_NAME] (charlideter) Bio 92% P…" at bounding box center [486, 221] width 747 height 443
click at [260, 338] on main "Content Library Content for [PERSON_NAME] [PERSON_NAME] (charlideter) Bio 92% P…" at bounding box center [486, 221] width 747 height 443
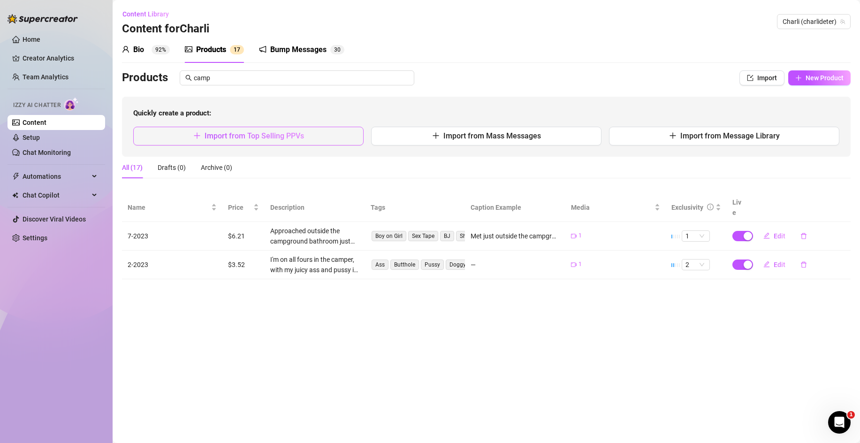
click at [205, 139] on span "Import from Top Selling PPVs" at bounding box center [254, 135] width 99 height 9
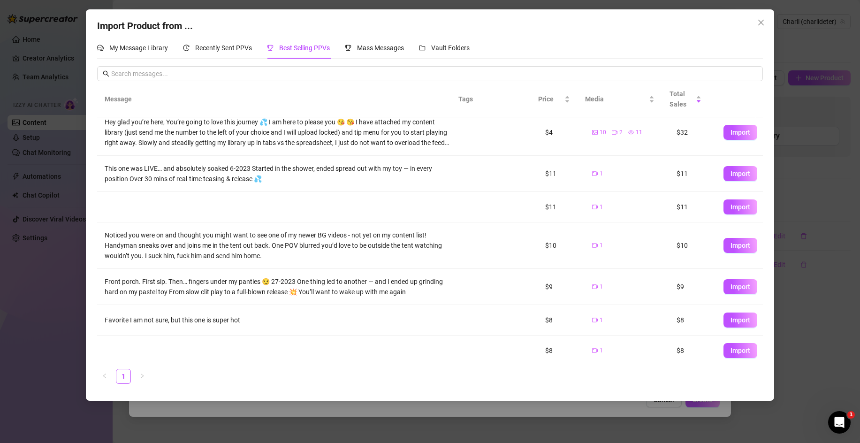
scroll to position [44, 0]
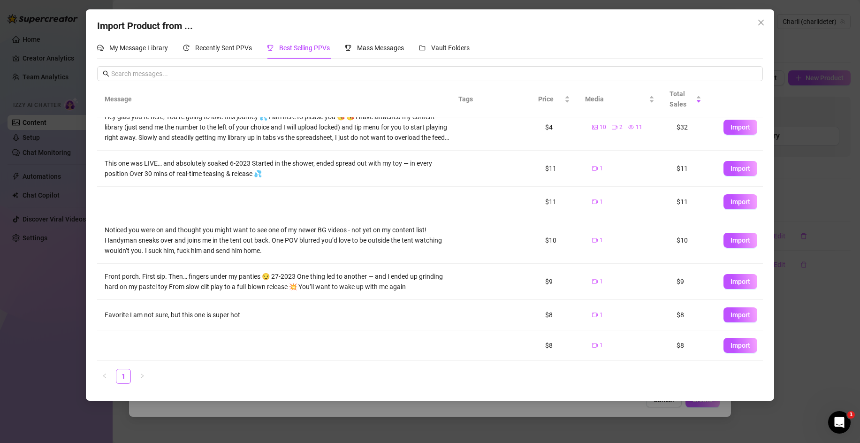
click at [759, 23] on icon "close" at bounding box center [761, 23] width 6 height 6
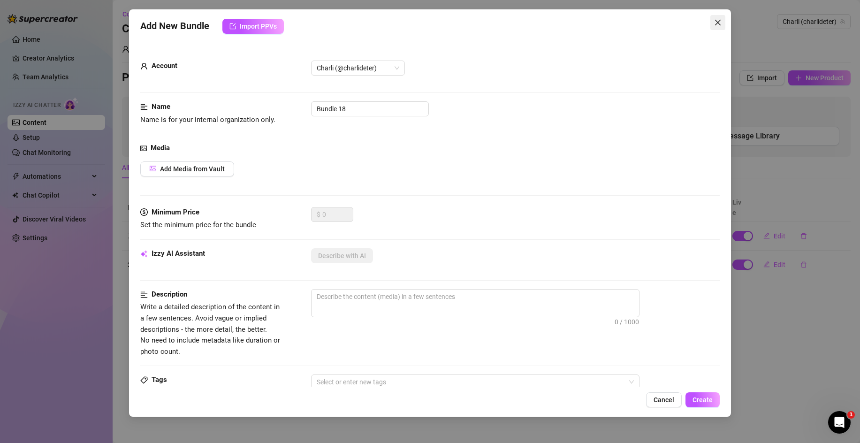
click at [713, 23] on span "Close" at bounding box center [717, 23] width 15 height 8
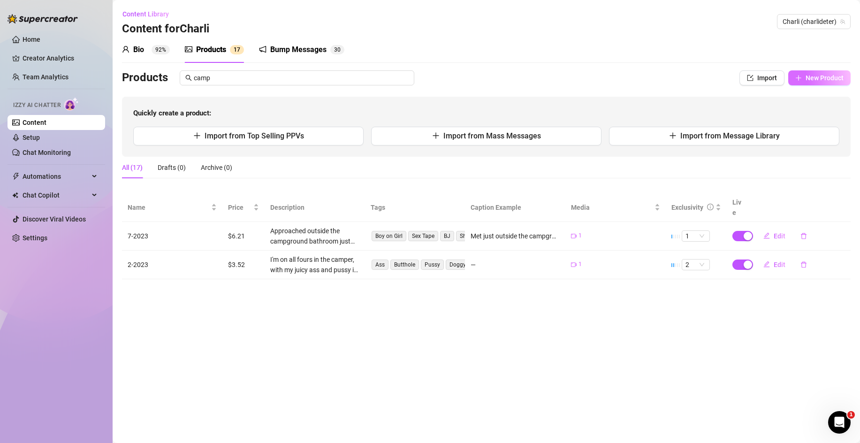
click at [803, 76] on button "New Product" at bounding box center [819, 77] width 62 height 15
type textarea "Type your message here..."
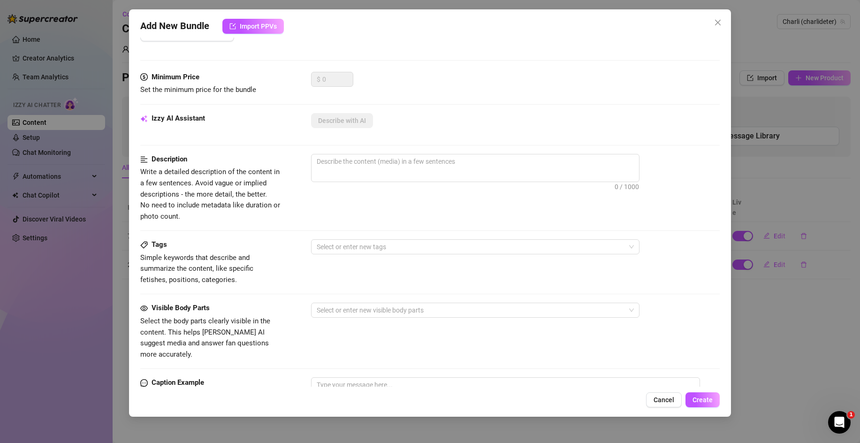
scroll to position [0, 0]
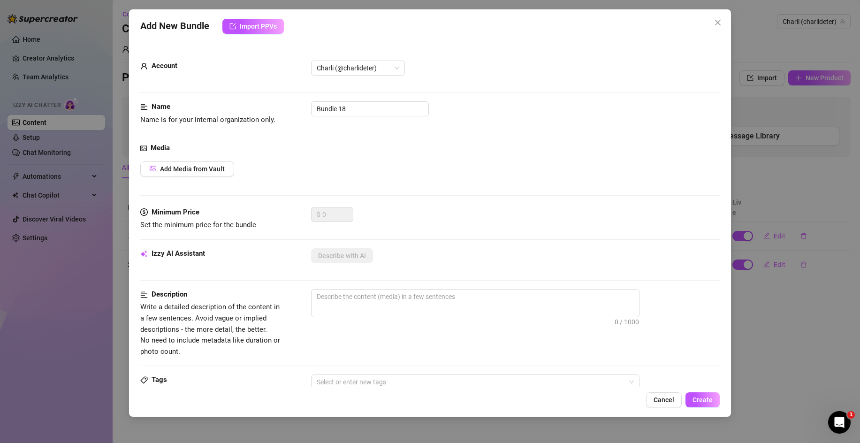
click at [662, 403] on span "Cancel" at bounding box center [663, 400] width 21 height 8
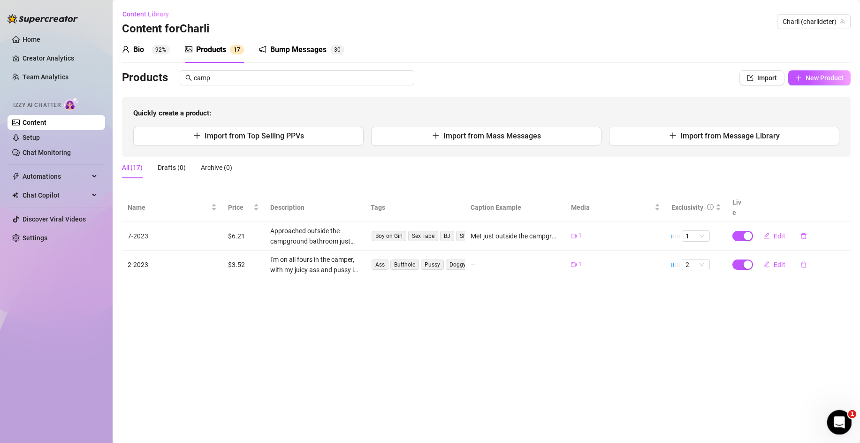
click at [851, 412] on span "1" at bounding box center [852, 414] width 8 height 8
click at [841, 417] on icon "Open Intercom Messenger" at bounding box center [837, 420] width 15 height 15
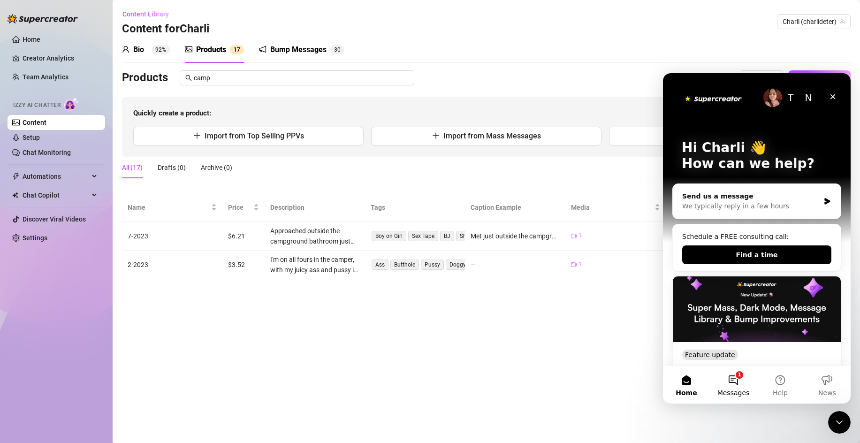
click at [735, 382] on button "1 Messages" at bounding box center [733, 385] width 47 height 38
click at [746, 199] on div "Send us a message" at bounding box center [750, 196] width 137 height 10
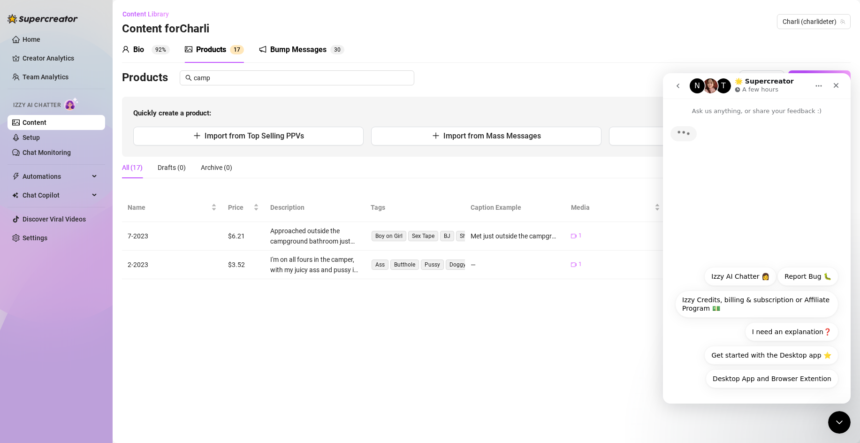
click at [819, 281] on button "Report Bug 🐛" at bounding box center [807, 276] width 61 height 19
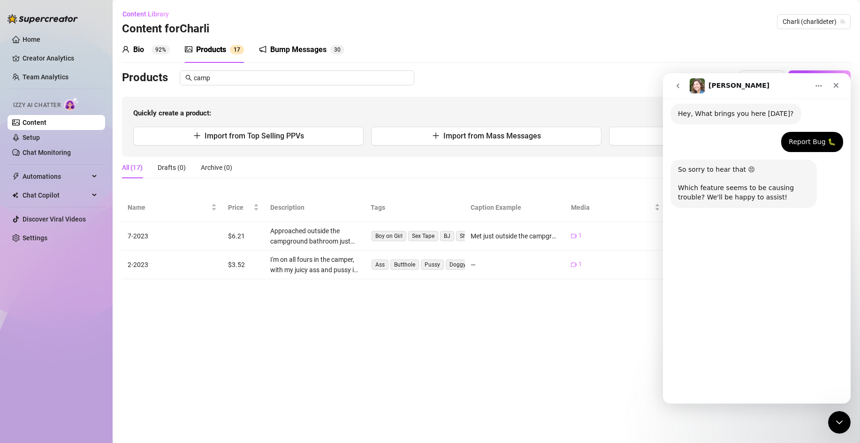
scroll to position [67, 0]
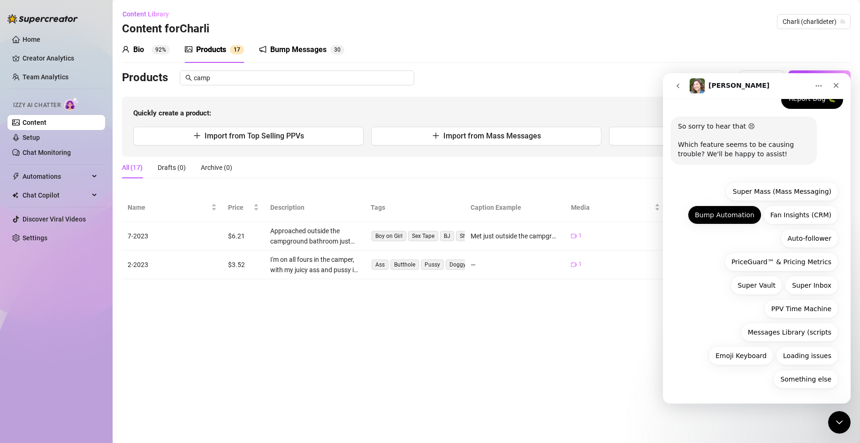
click at [730, 217] on button "Bump Automation" at bounding box center [725, 214] width 74 height 19
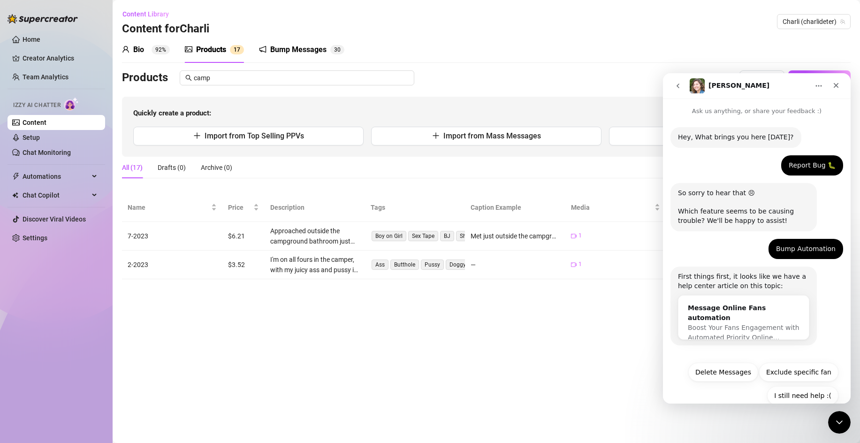
scroll to position [17, 0]
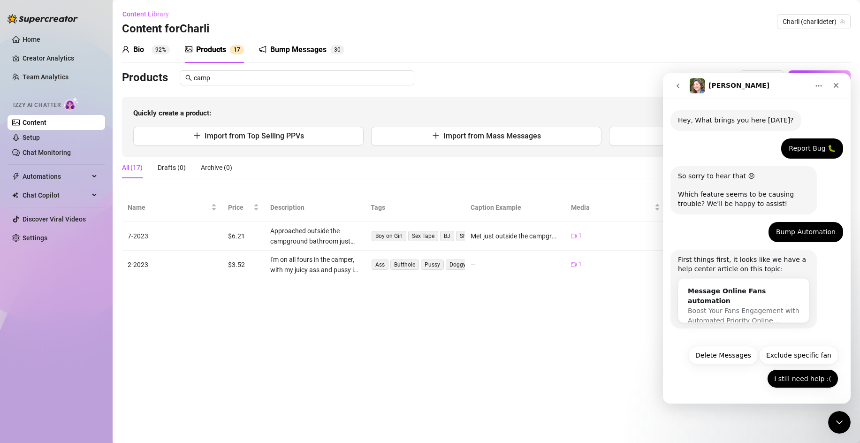
click at [796, 374] on button "I still need help :(" at bounding box center [802, 378] width 71 height 19
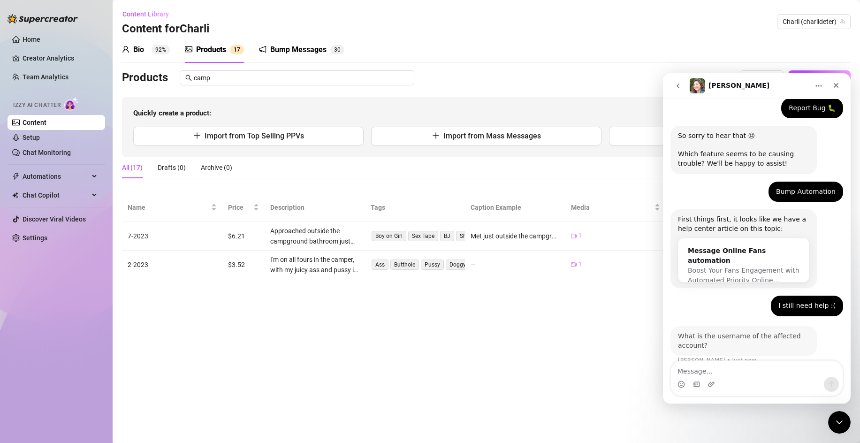
scroll to position [69, 0]
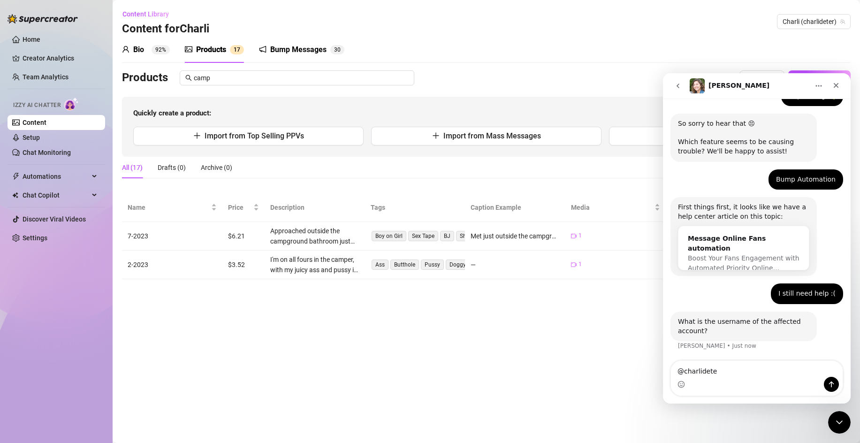
type textarea "@charlideter"
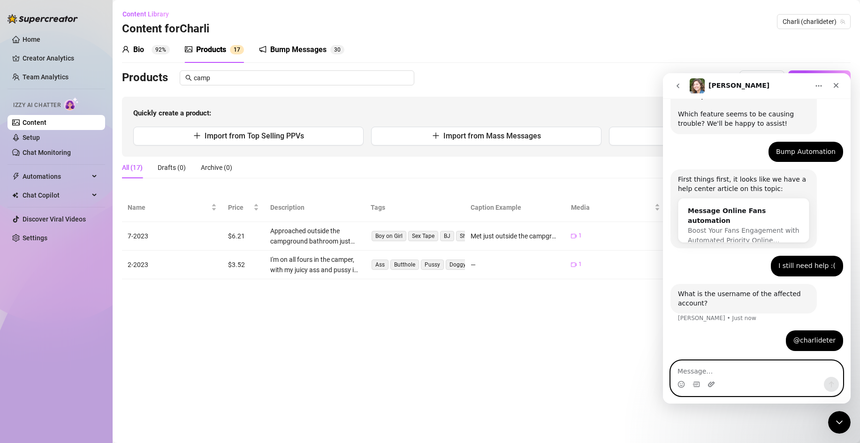
click at [713, 386] on icon "Upload attachment" at bounding box center [711, 384] width 8 height 8
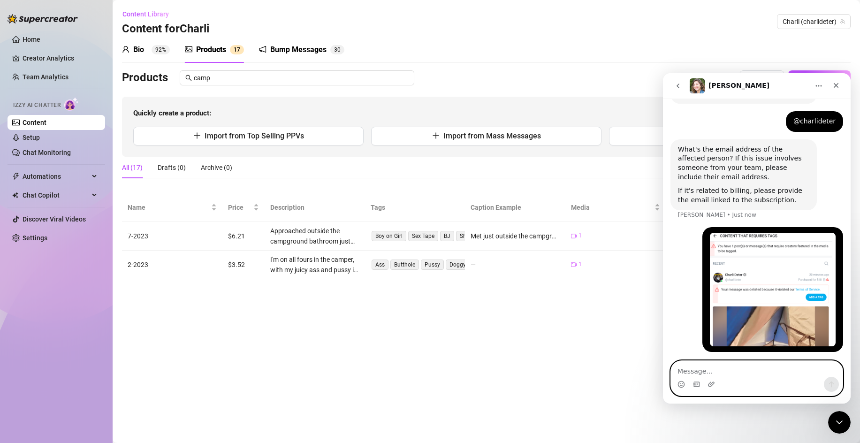
scroll to position [308, 0]
click at [715, 373] on textarea "Message…" at bounding box center [757, 369] width 172 height 16
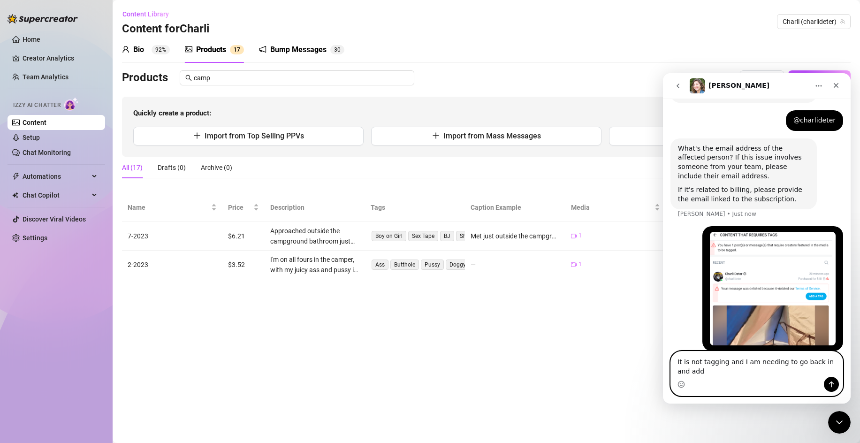
scroll to position [317, 0]
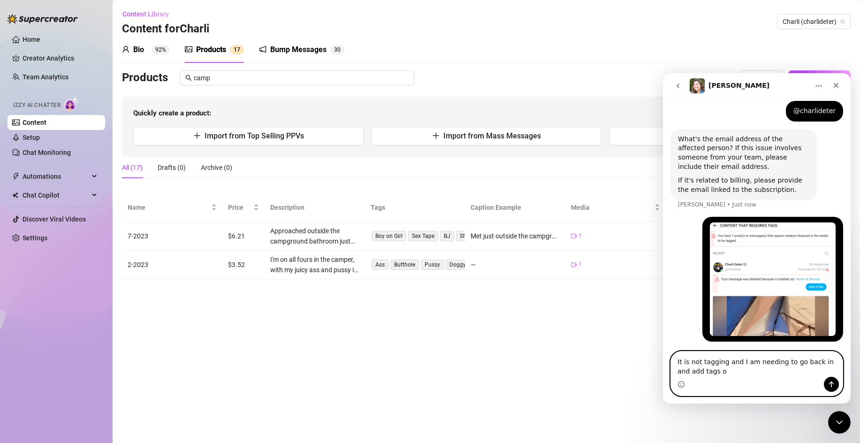
type textarea "It is not tagging and I am needing to go back in and add tags"
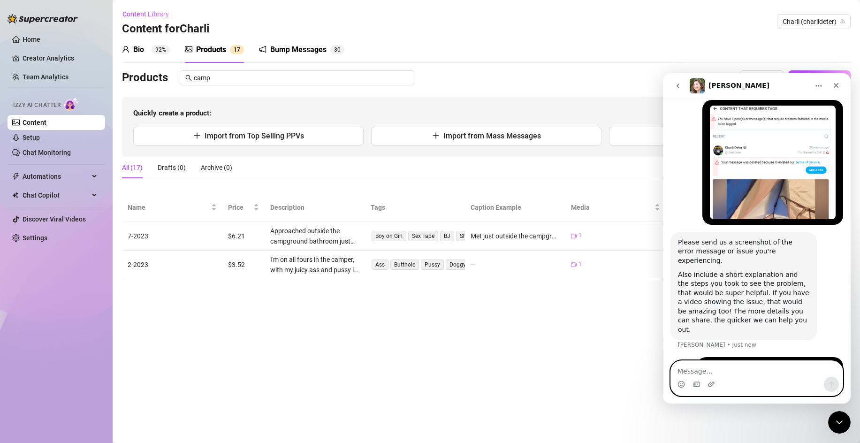
scroll to position [442, 0]
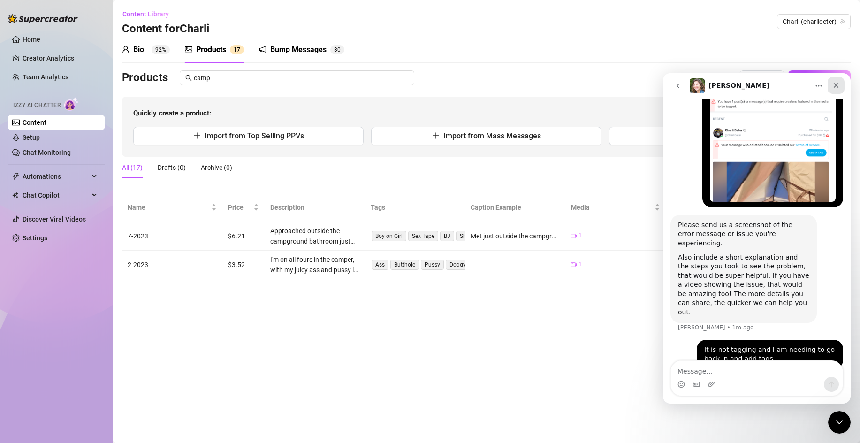
click at [839, 79] on div "Close" at bounding box center [835, 85] width 17 height 17
